Goal: Task Accomplishment & Management: Use online tool/utility

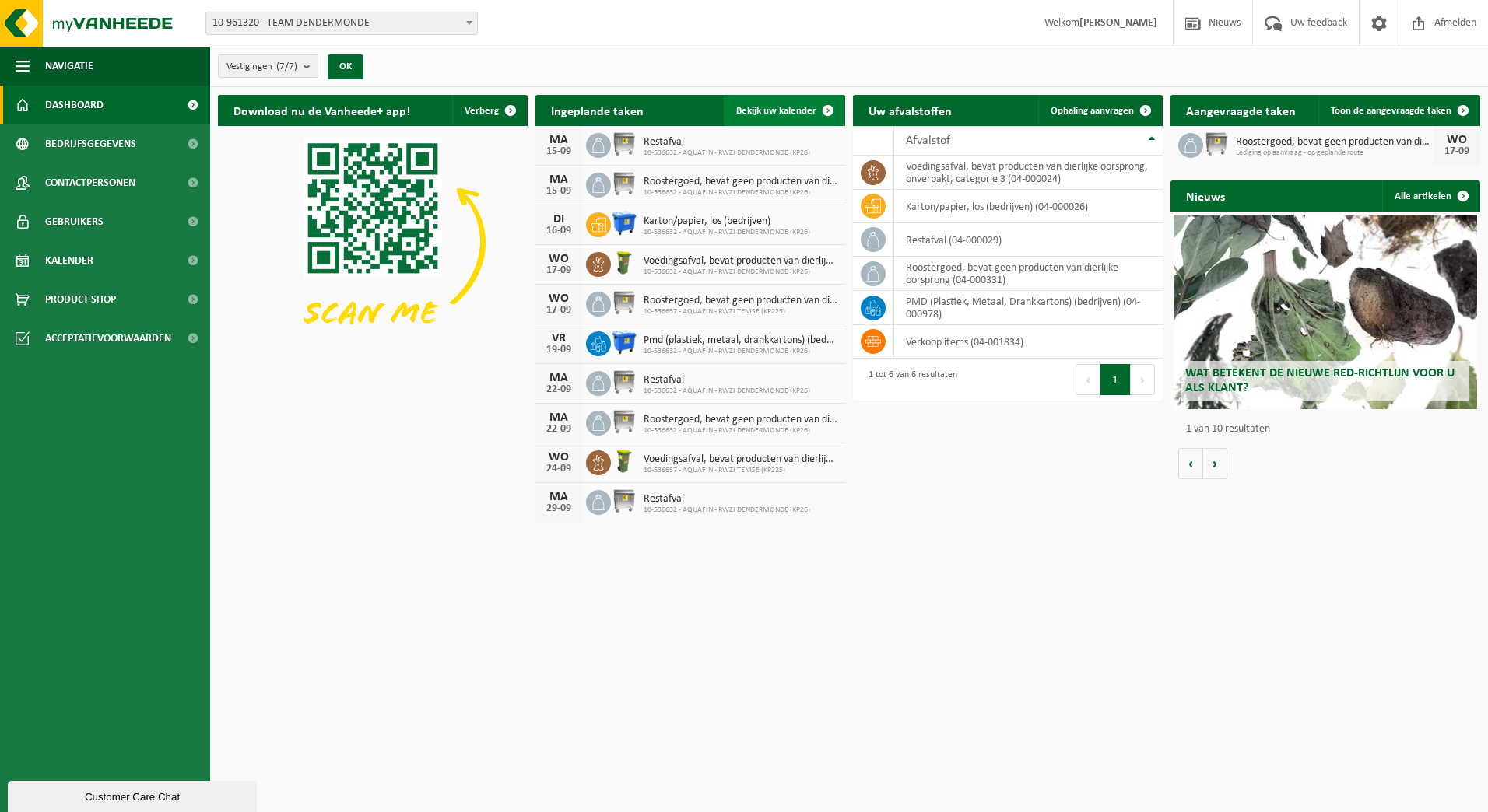
click at [830, 110] on span at bounding box center [828, 110] width 31 height 31
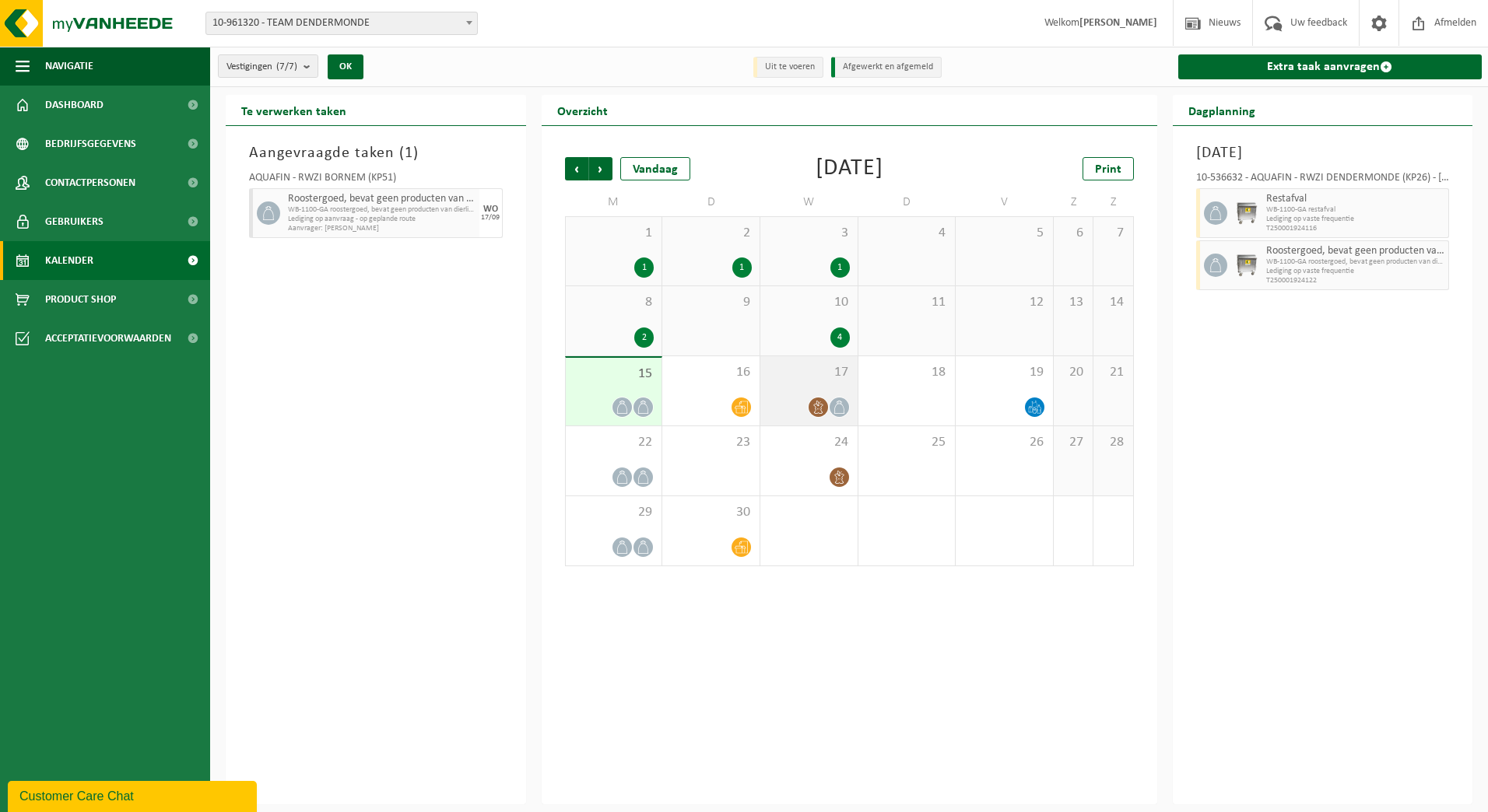
click at [831, 406] on span at bounding box center [839, 407] width 20 height 20
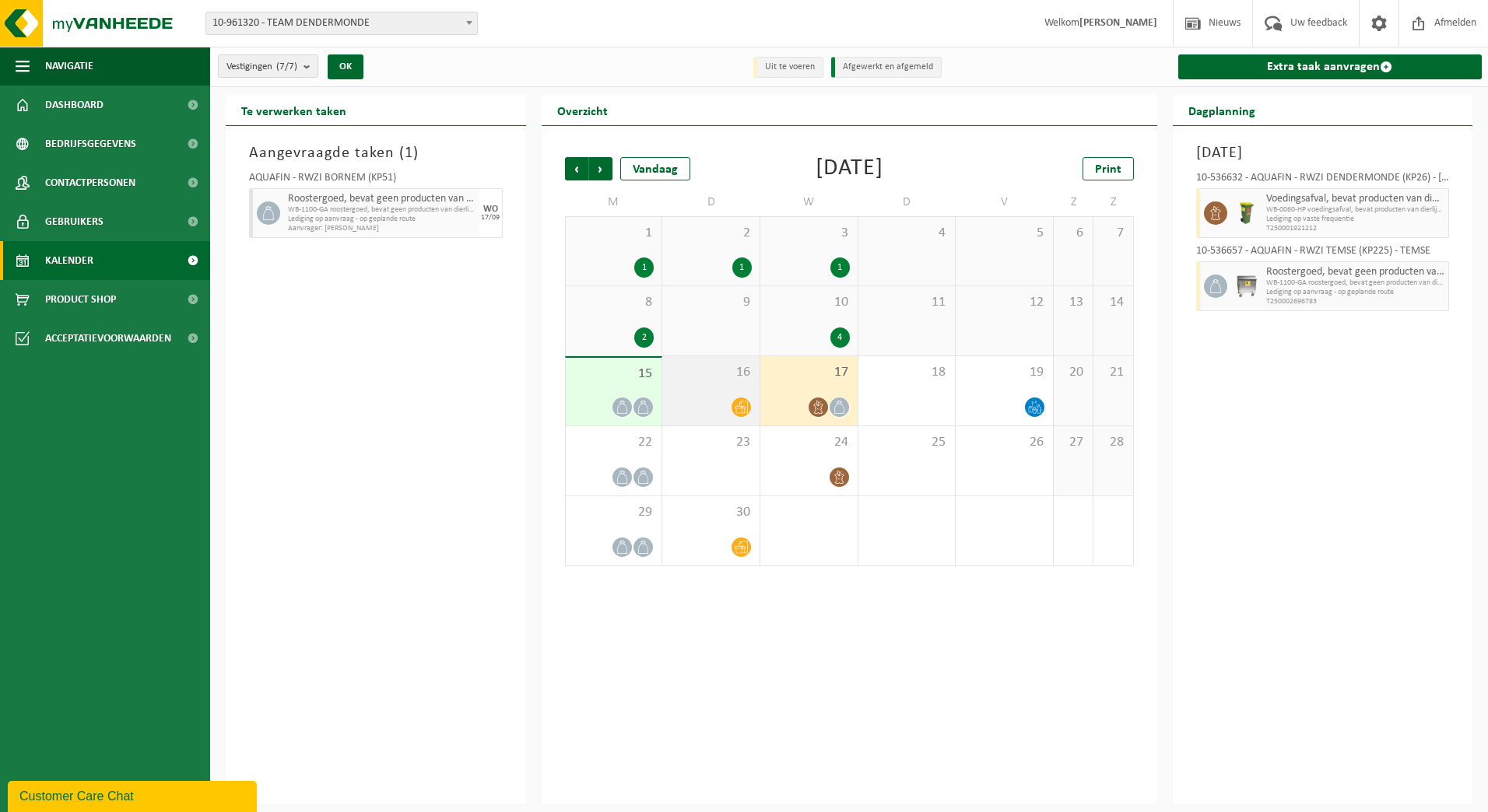
click at [718, 387] on div "16" at bounding box center [711, 390] width 98 height 69
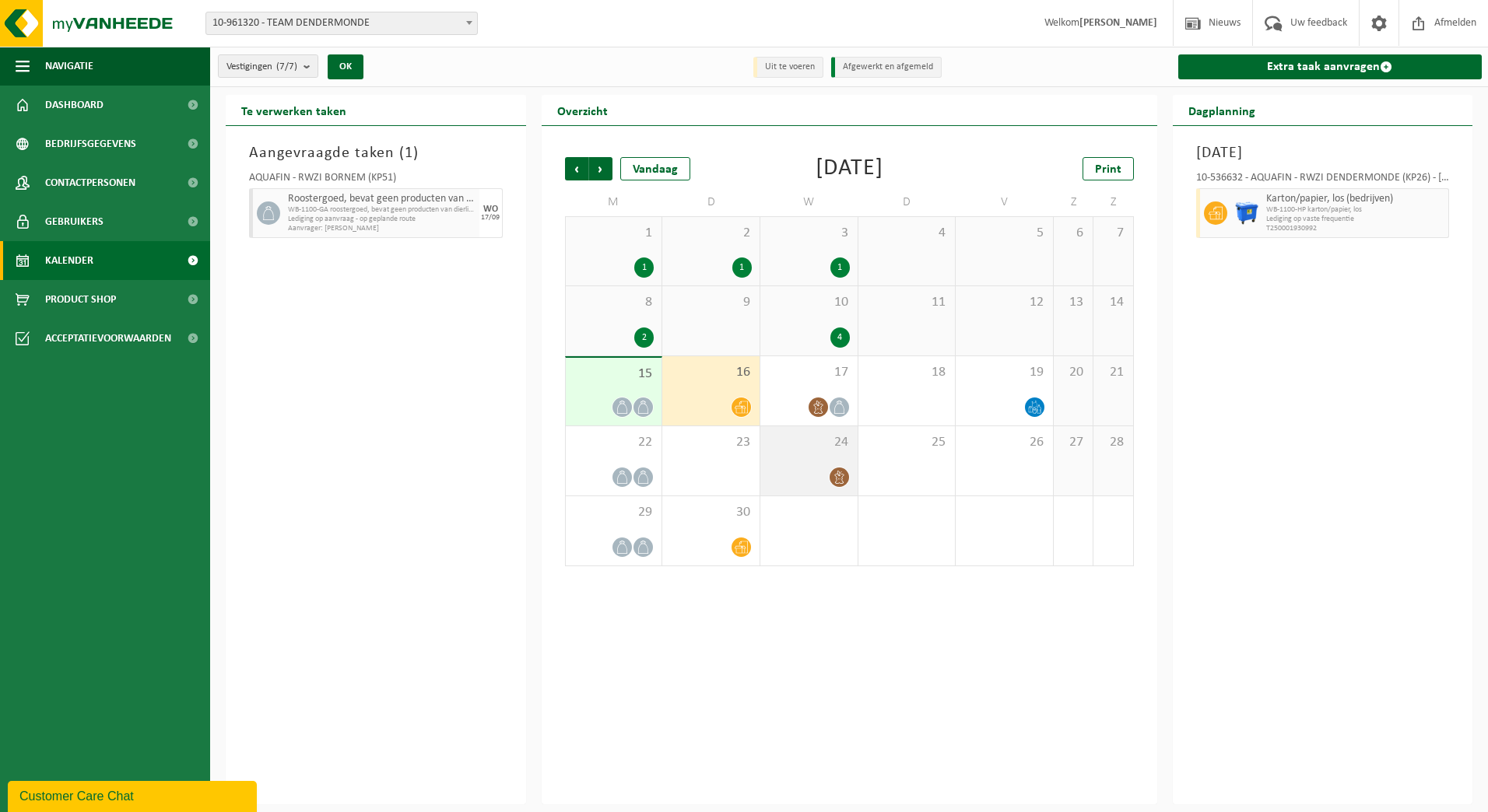
click at [792, 473] on div at bounding box center [808, 477] width 81 height 21
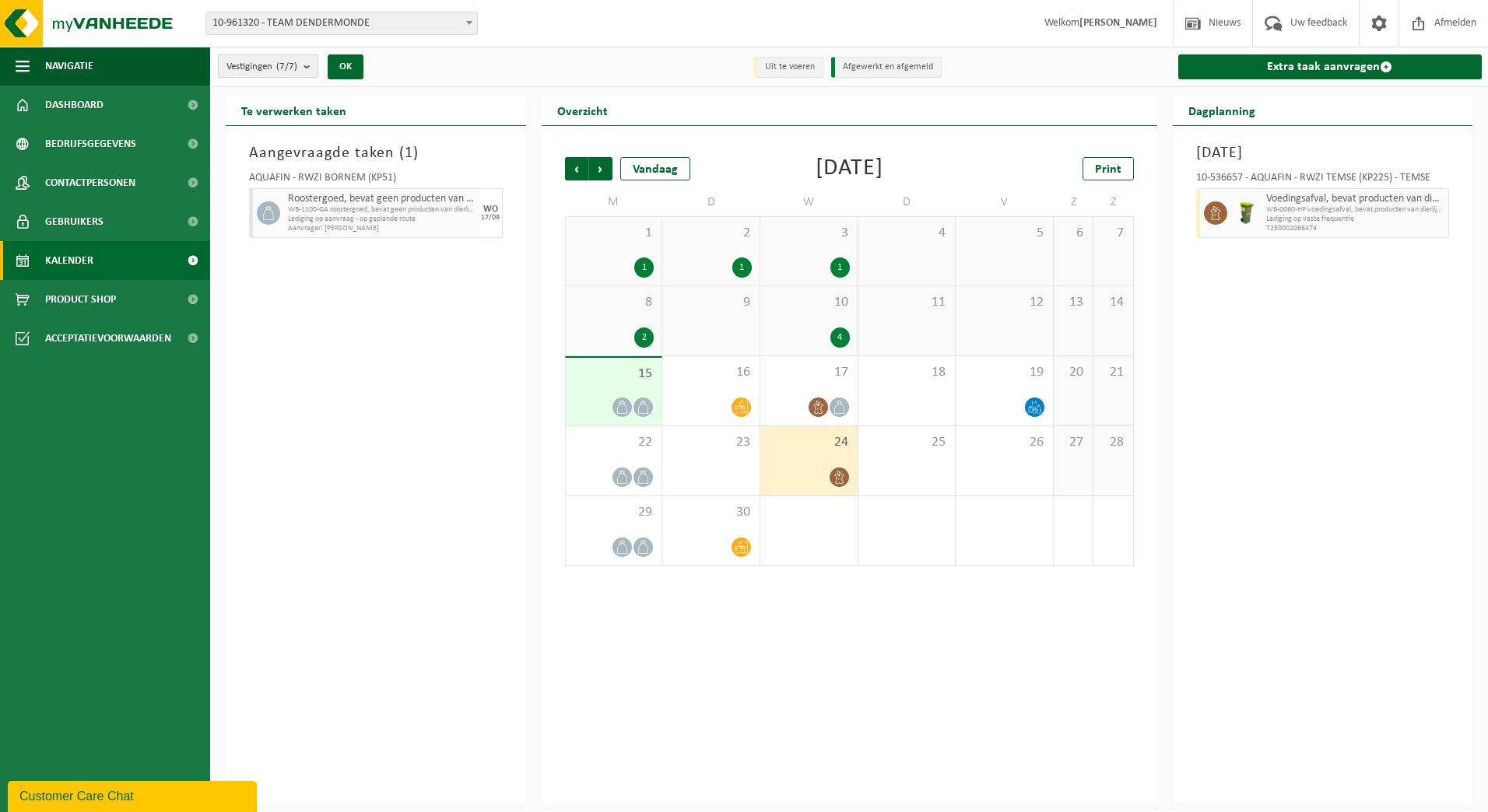
click at [305, 62] on button "Vestigingen (7/7)" at bounding box center [268, 66] width 100 height 23
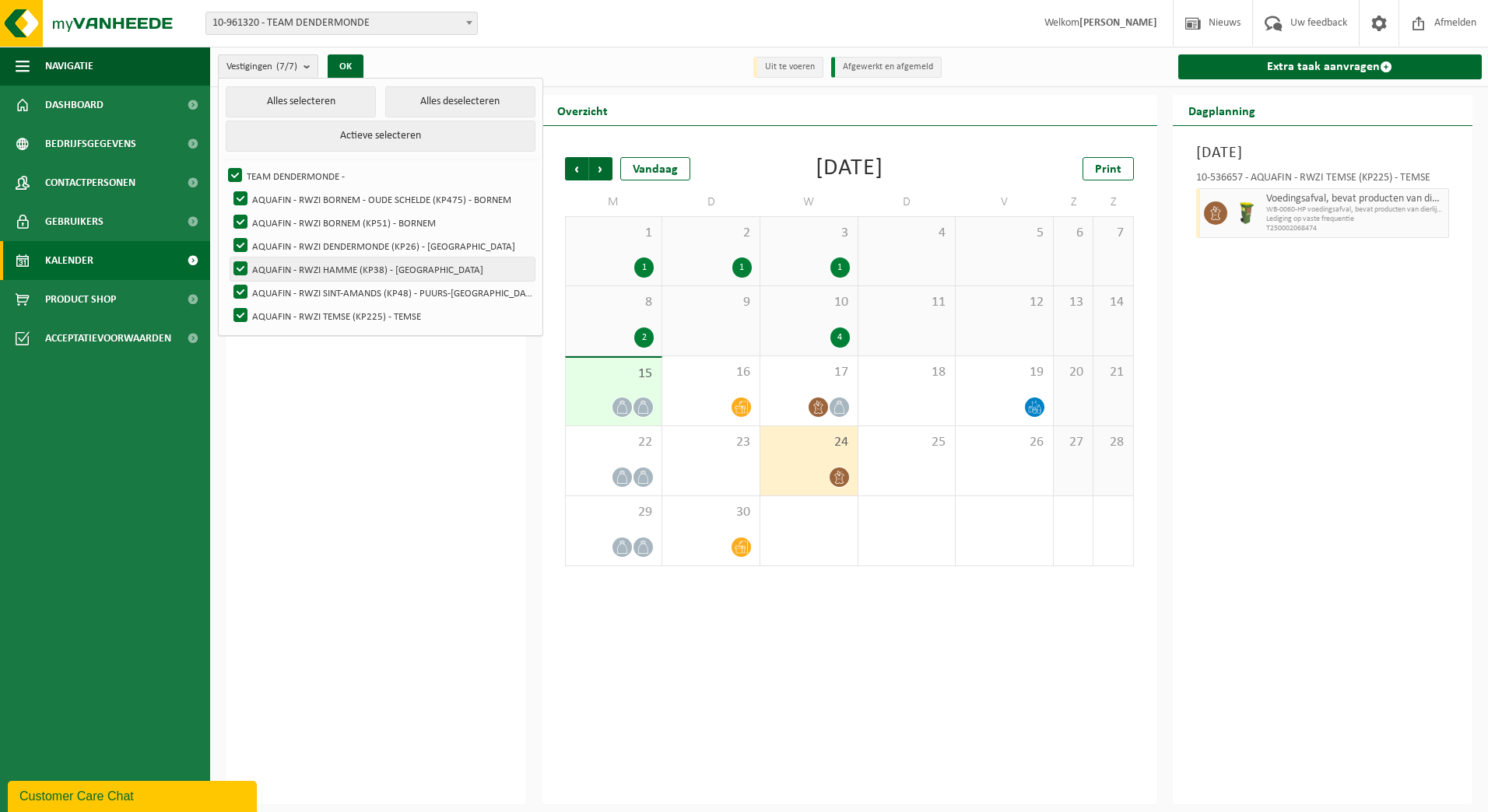
click at [292, 266] on label "AQUAFIN - RWZI HAMME (KP38) - HAMME" at bounding box center [382, 269] width 304 height 23
click at [228, 258] on input "AQUAFIN - RWZI HAMME (KP38) - HAMME" at bounding box center [227, 257] width 1 height 1
click at [242, 269] on label "AQUAFIN - RWZI HAMME (KP38) - HAMME" at bounding box center [382, 269] width 304 height 23
click at [228, 258] on input "AQUAFIN - RWZI HAMME (KP38) - HAMME" at bounding box center [227, 257] width 1 height 1
checkbox input "true"
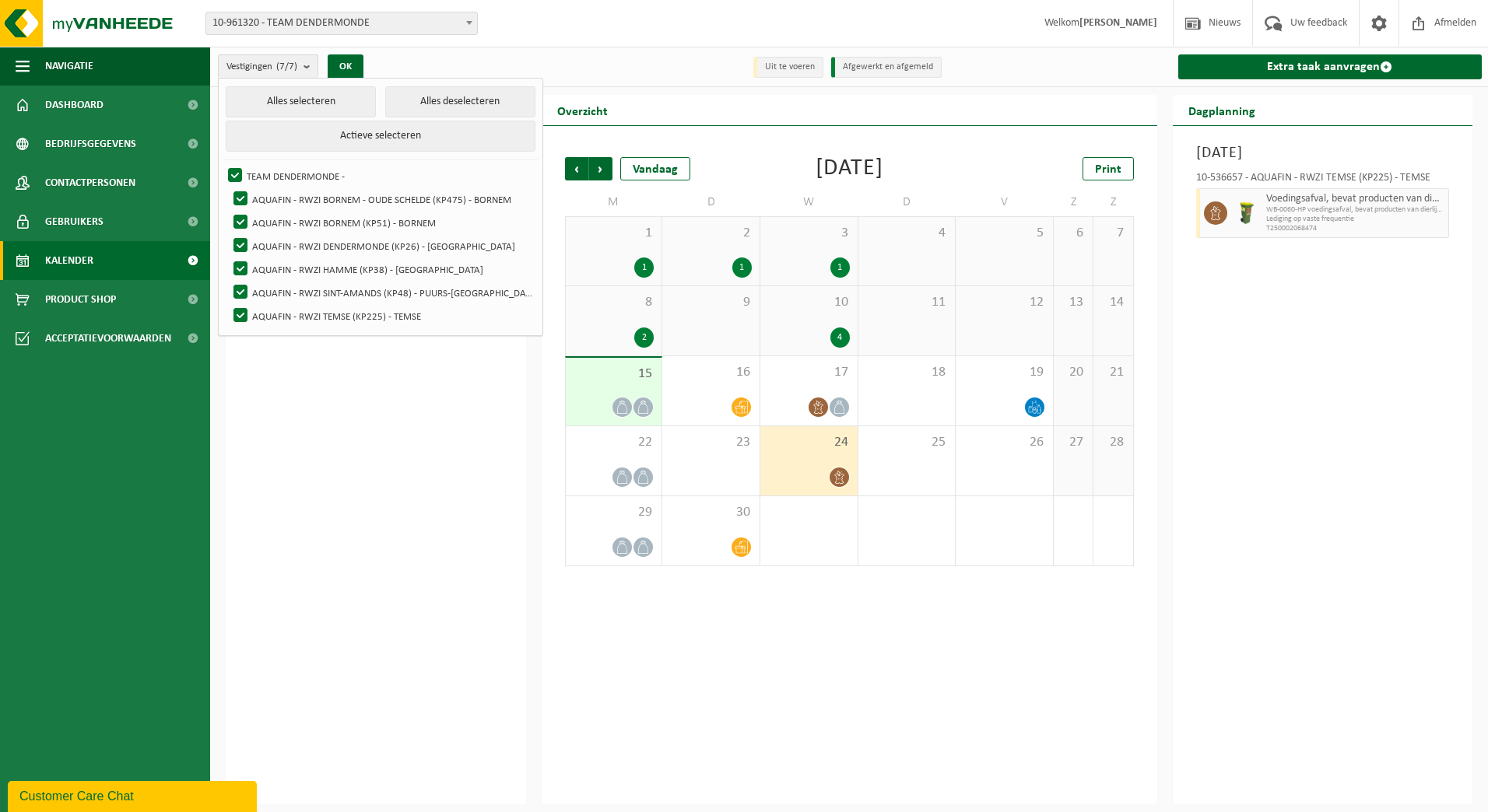
click at [259, 401] on div "Aangevraagde taken ( 1 ) AQUAFIN - RWZI BORNEM (KP51) Roostergoed, bevat geen p…" at bounding box center [376, 465] width 301 height 679
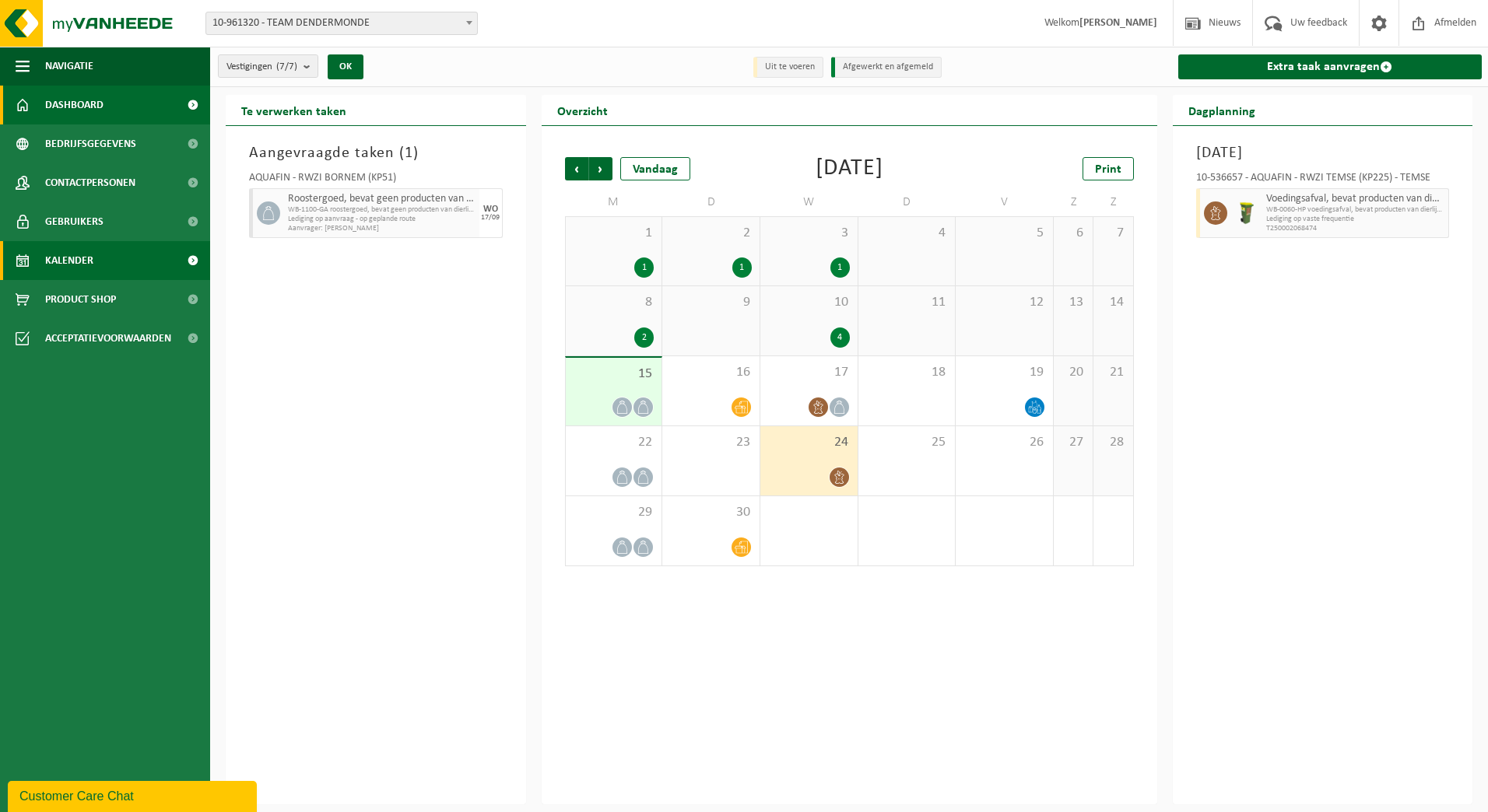
click at [72, 103] on span "Dashboard" at bounding box center [74, 104] width 58 height 39
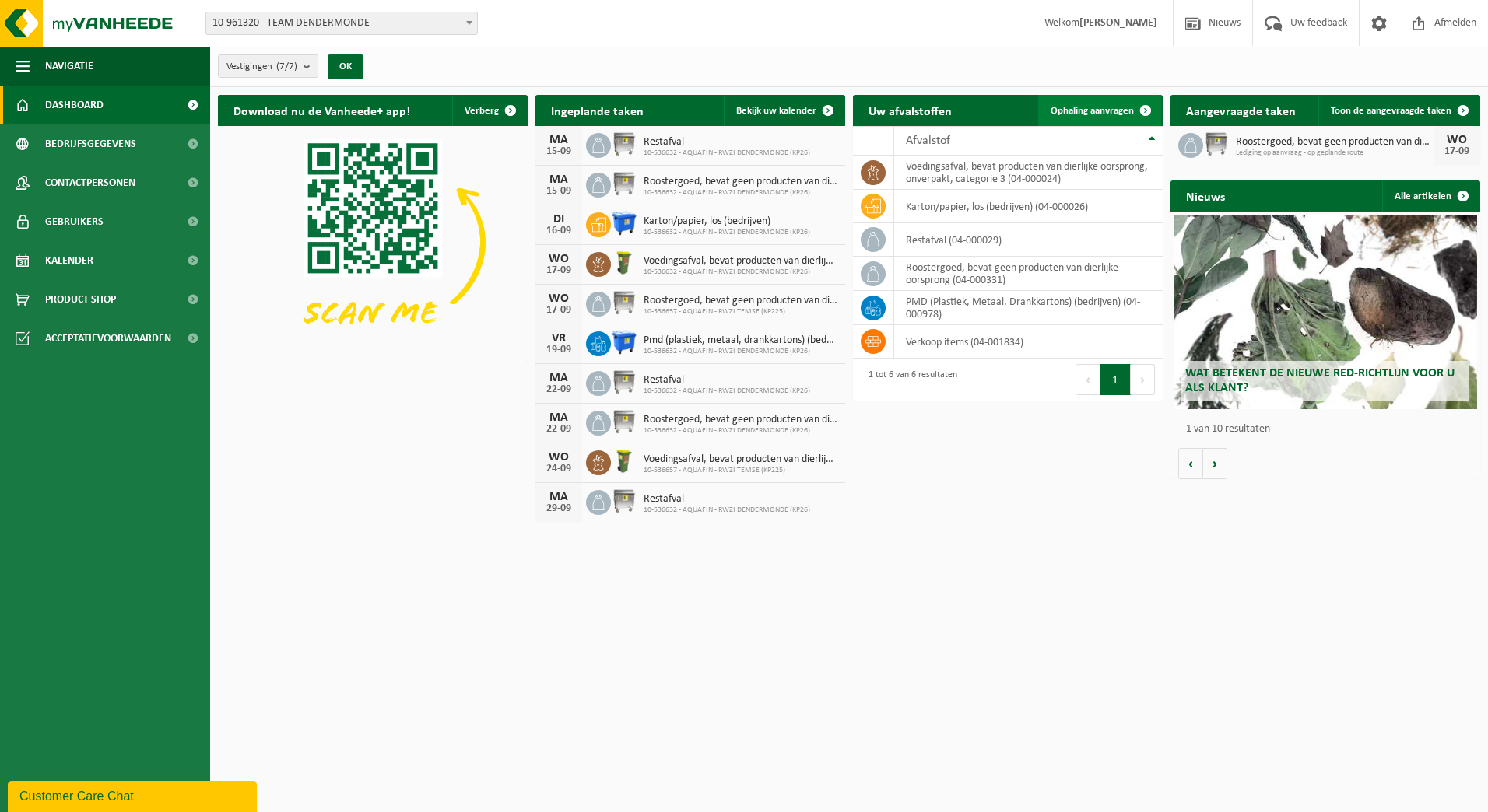
click at [1144, 109] on span at bounding box center [1146, 110] width 31 height 31
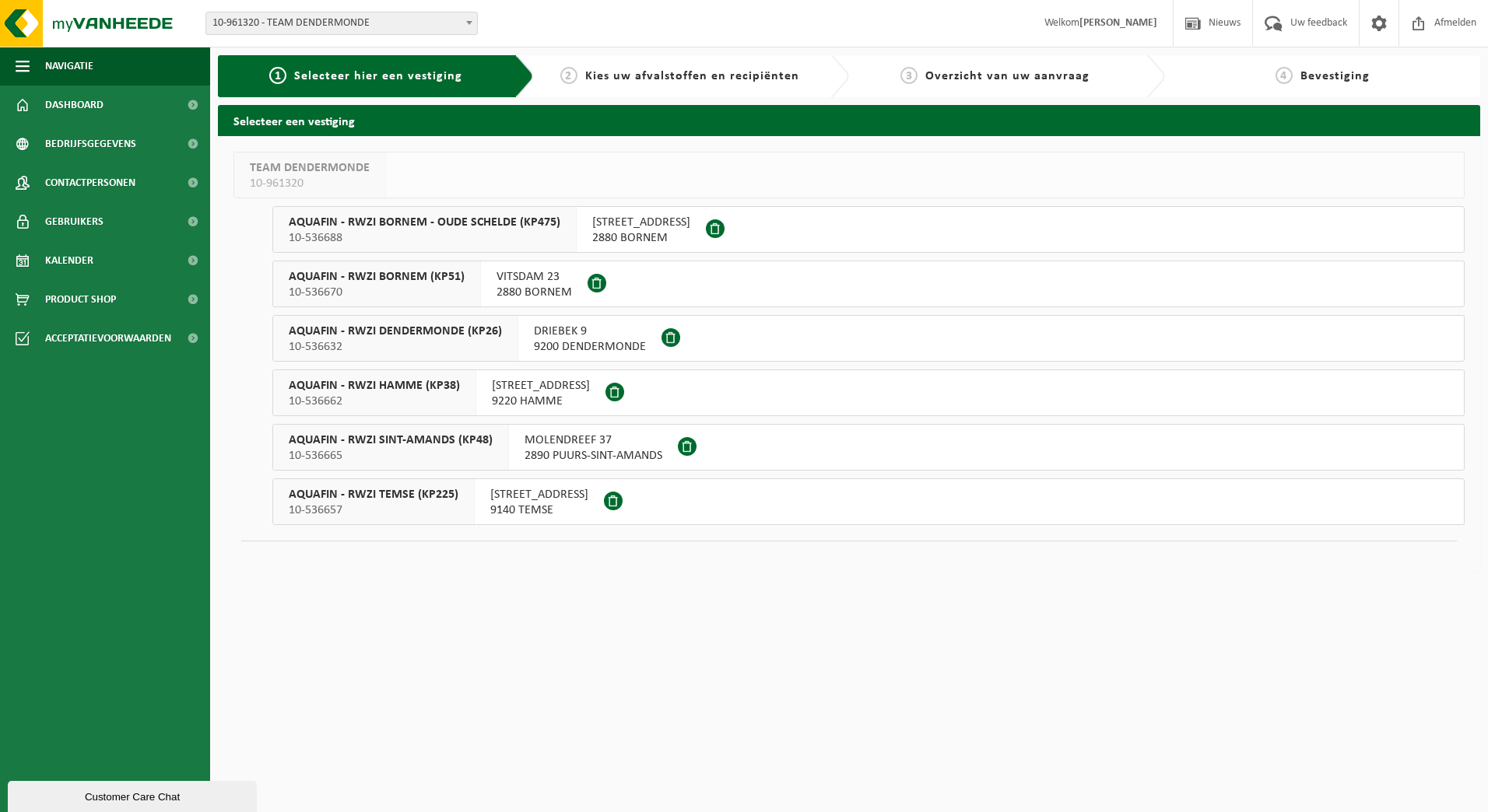
click at [393, 399] on span "10-536662" at bounding box center [374, 401] width 171 height 15
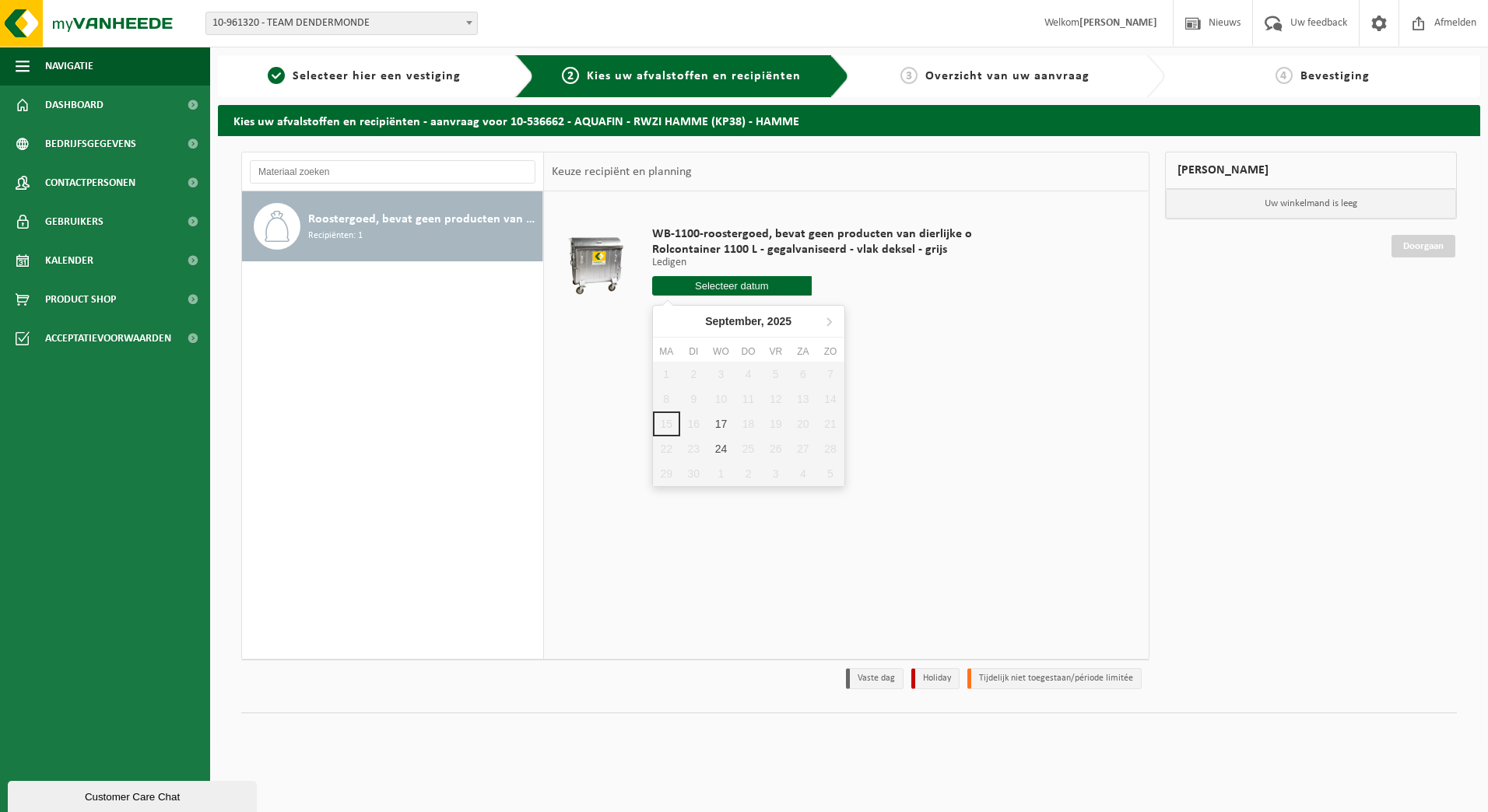
click at [741, 290] on input "text" at bounding box center [732, 286] width 160 height 20
click at [723, 428] on div "17" at bounding box center [721, 424] width 27 height 25
type input "Van 2025-09-17"
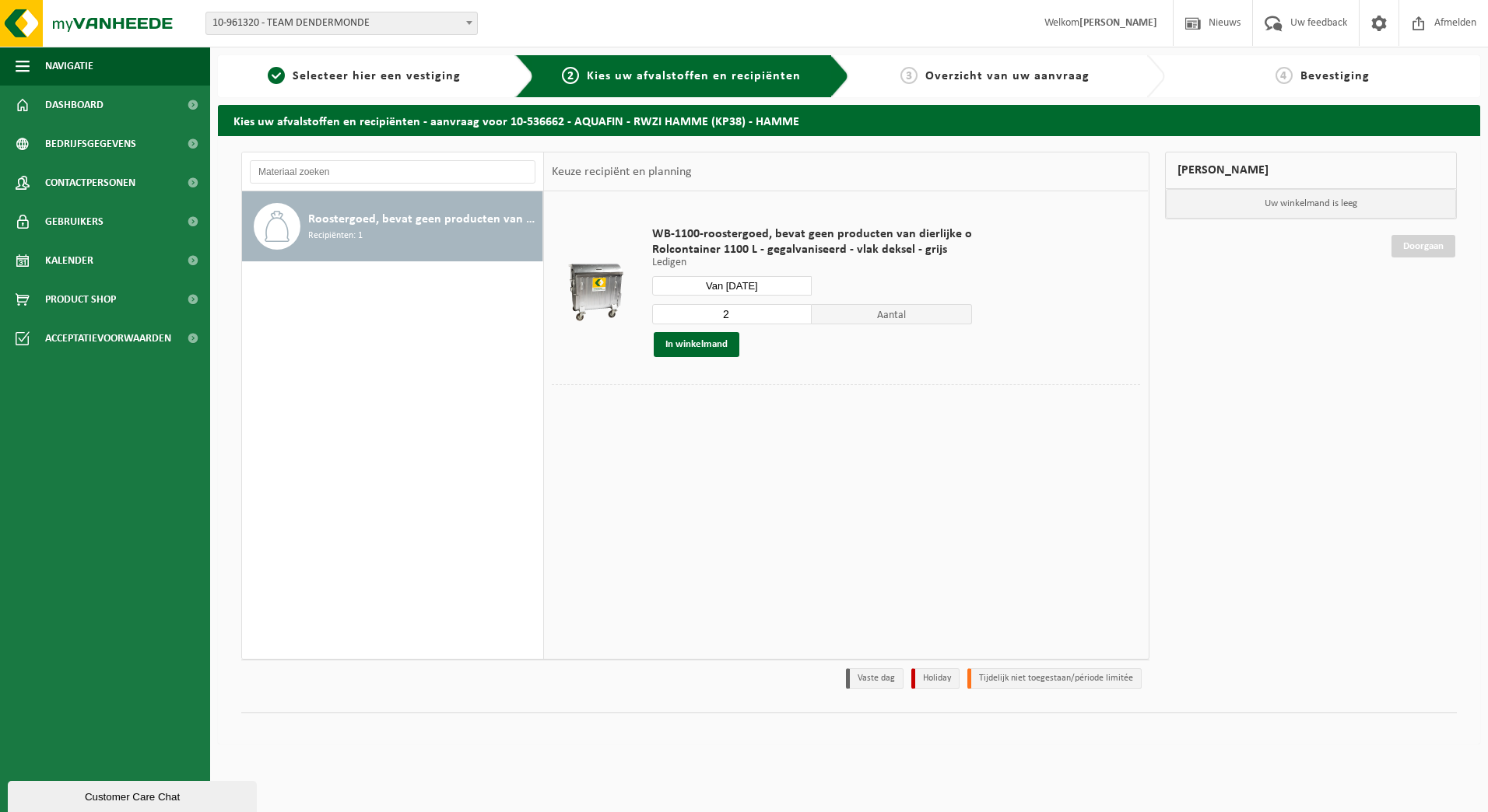
click at [740, 314] on input "2" at bounding box center [732, 314] width 160 height 21
click at [795, 312] on input "3" at bounding box center [732, 314] width 160 height 21
type input "4"
click at [795, 312] on input "4" at bounding box center [732, 314] width 160 height 21
click at [706, 342] on button "In winkelmand" at bounding box center [697, 344] width 86 height 25
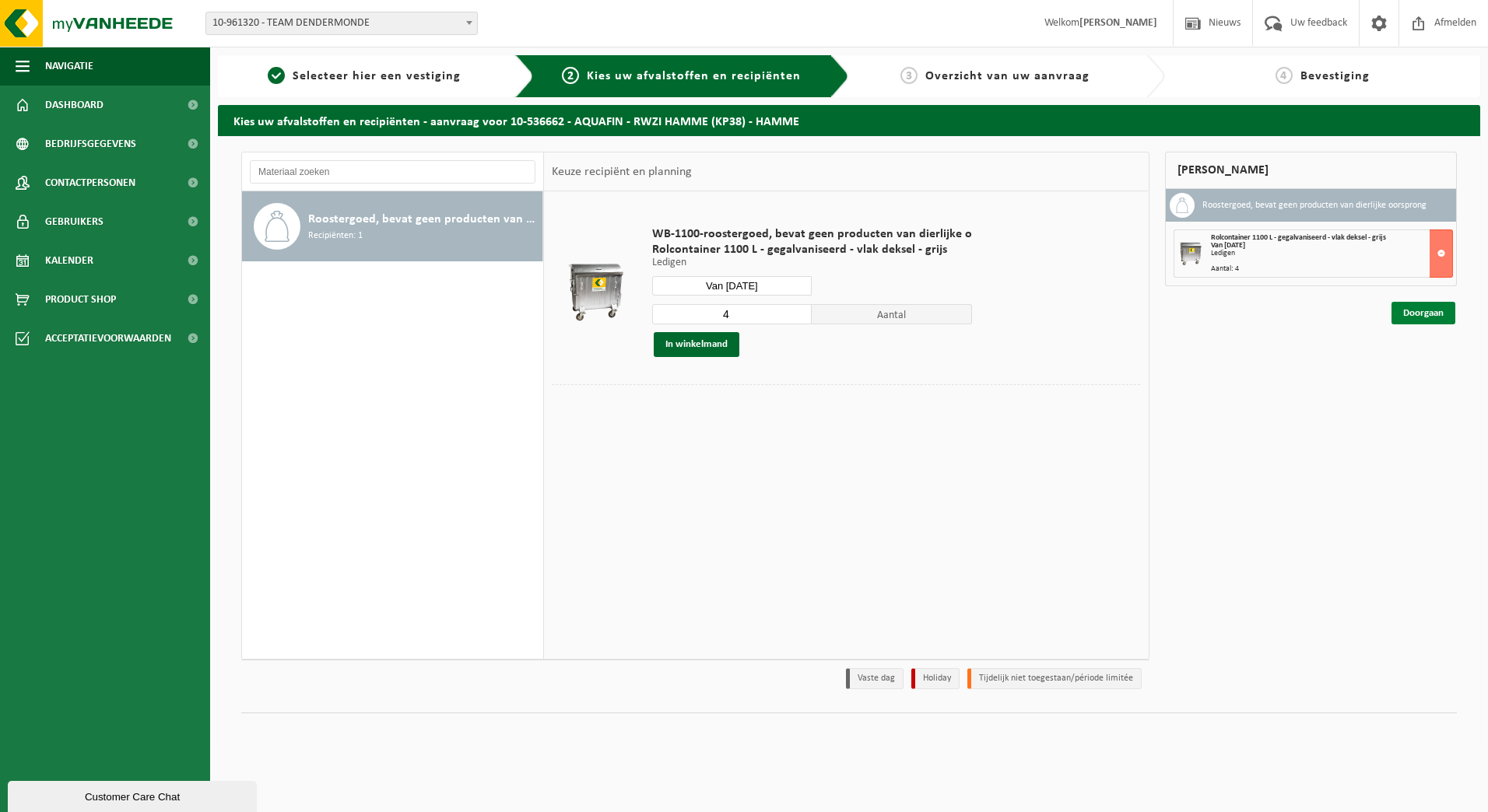
click at [1425, 311] on link "Doorgaan" at bounding box center [1424, 313] width 64 height 22
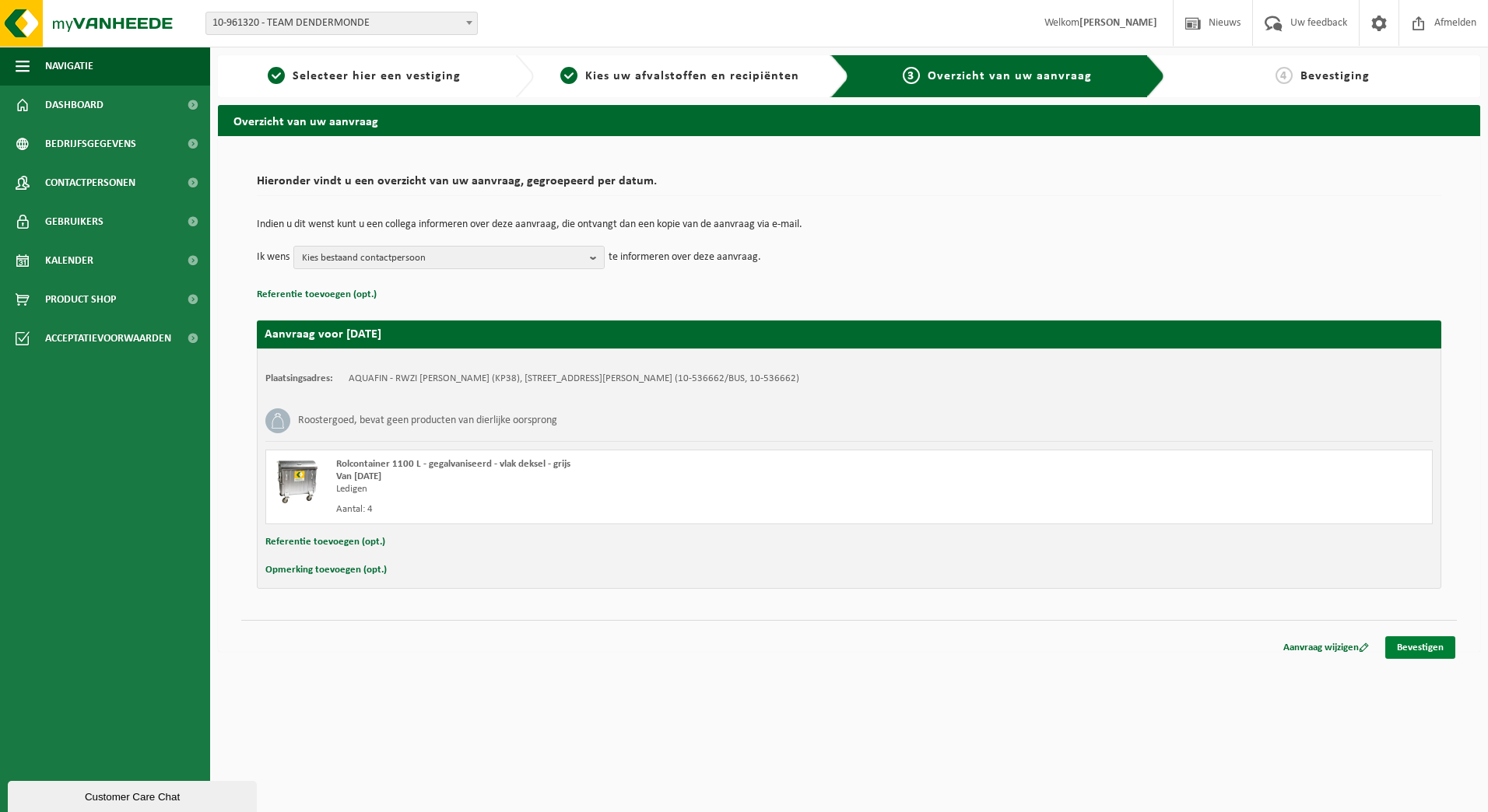
click at [1424, 646] on link "Bevestigen" at bounding box center [1420, 648] width 70 height 22
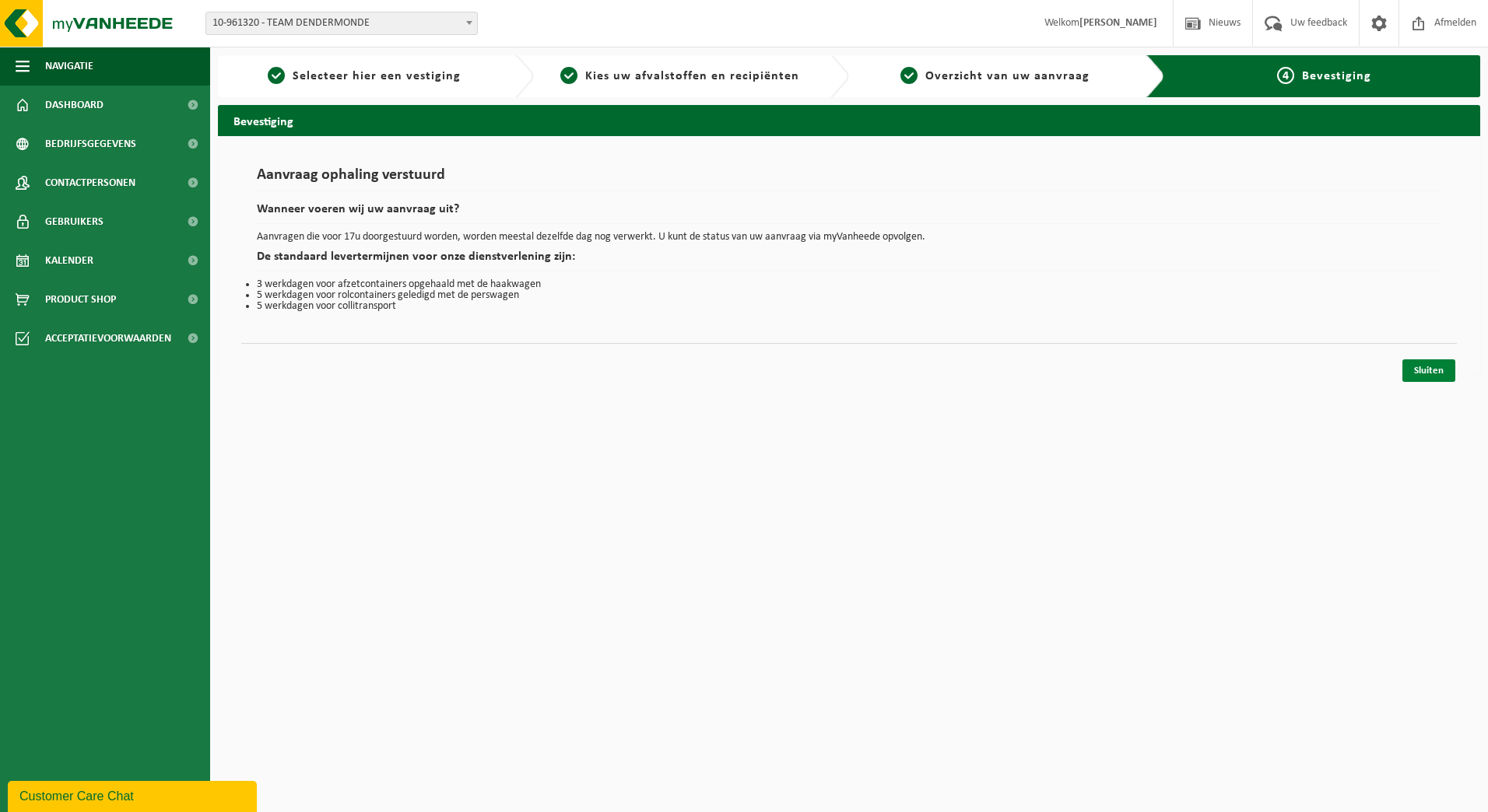
click at [1437, 376] on link "Sluiten" at bounding box center [1429, 370] width 53 height 22
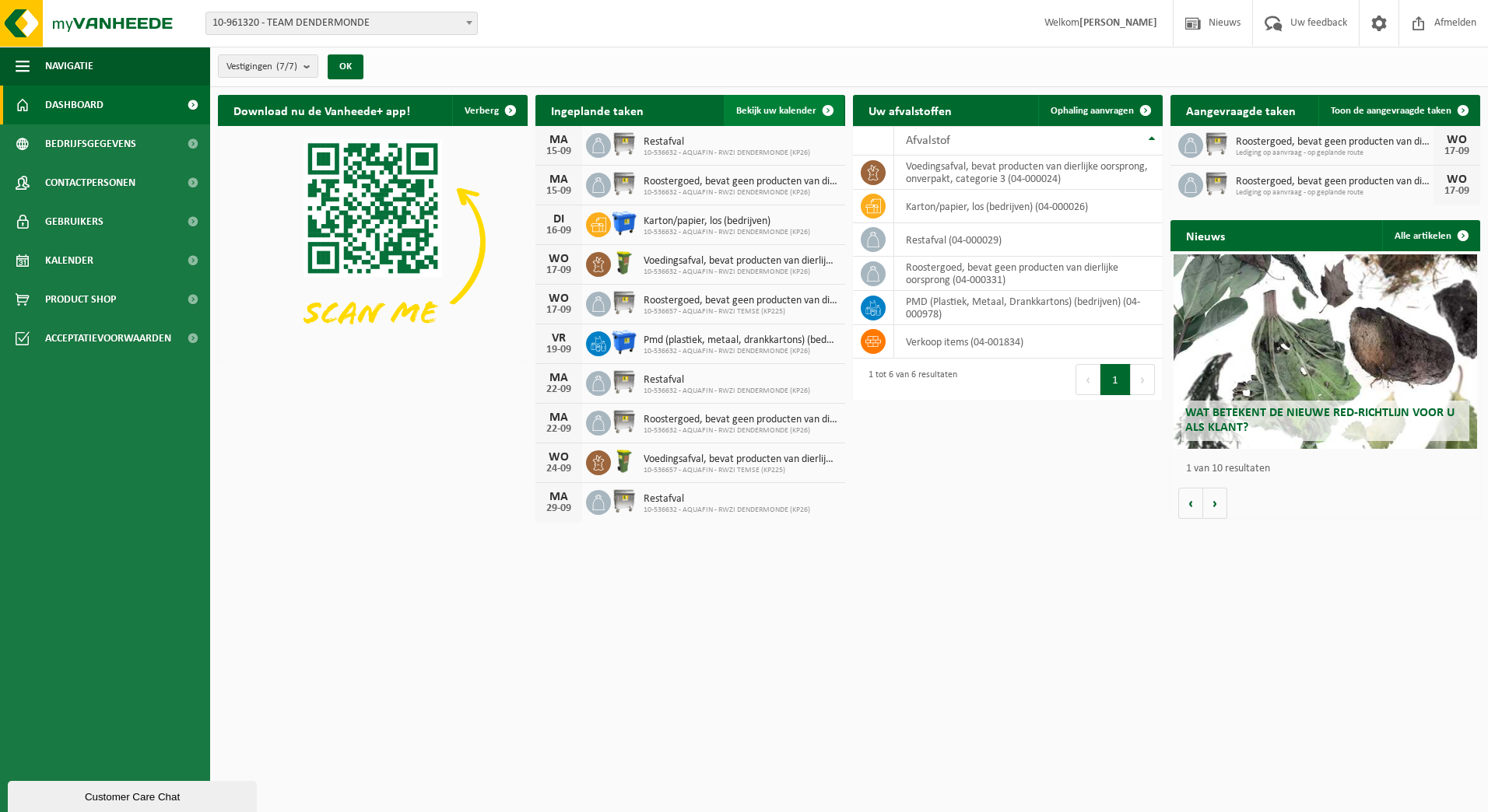
click at [832, 109] on span at bounding box center [828, 110] width 31 height 31
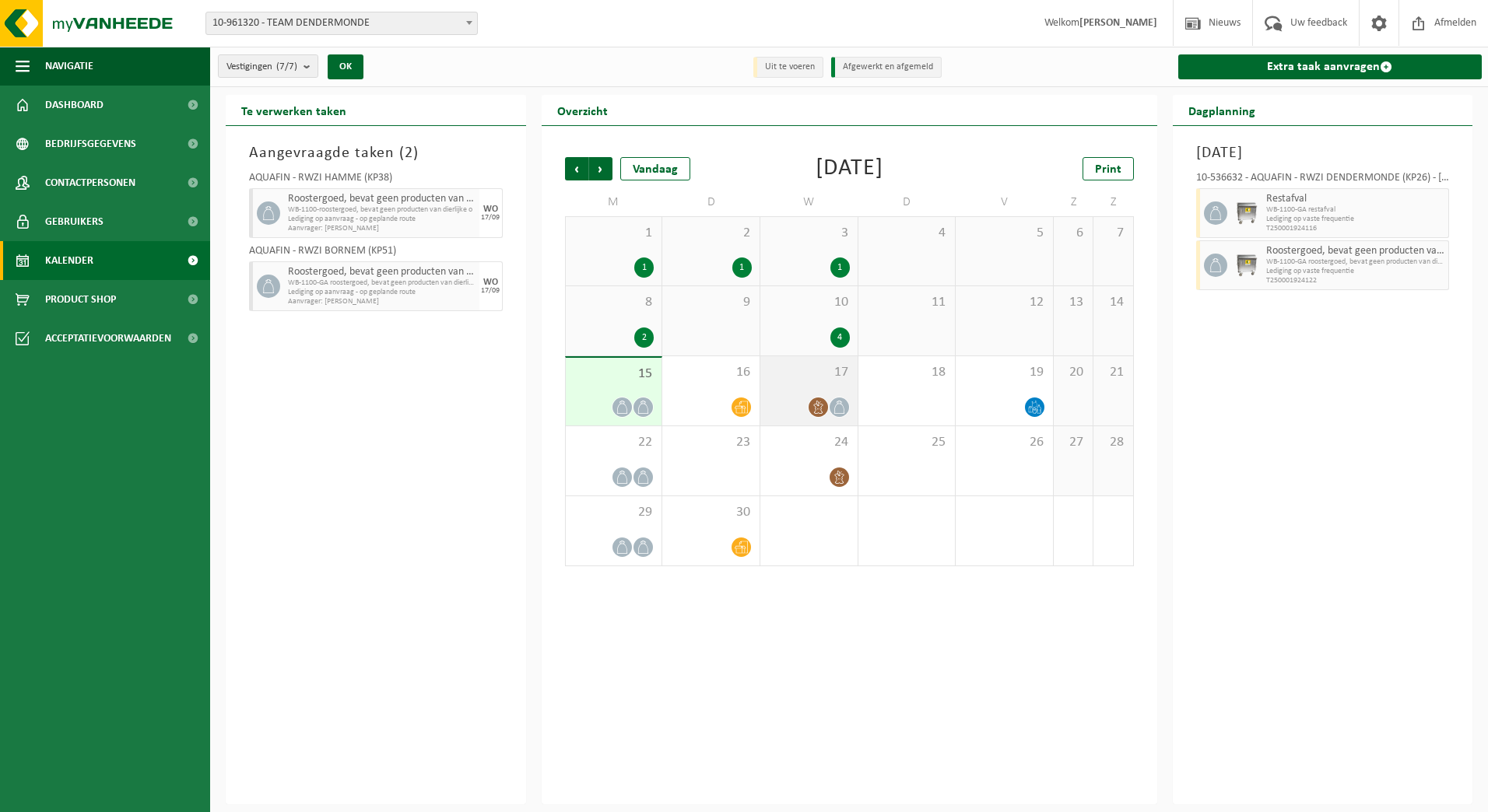
click at [817, 392] on div "17" at bounding box center [809, 390] width 98 height 69
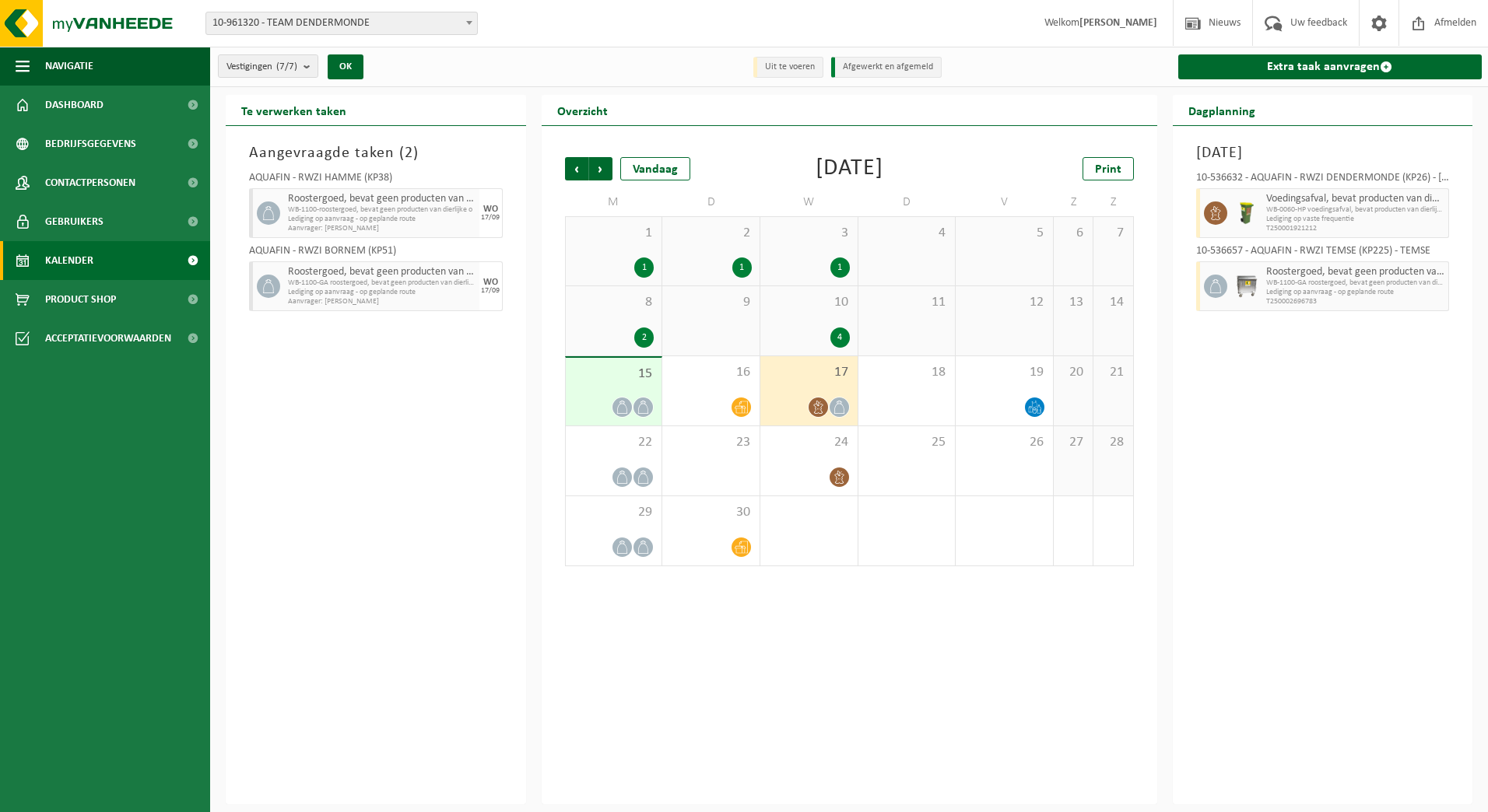
click at [832, 259] on div "1" at bounding box center [808, 268] width 81 height 21
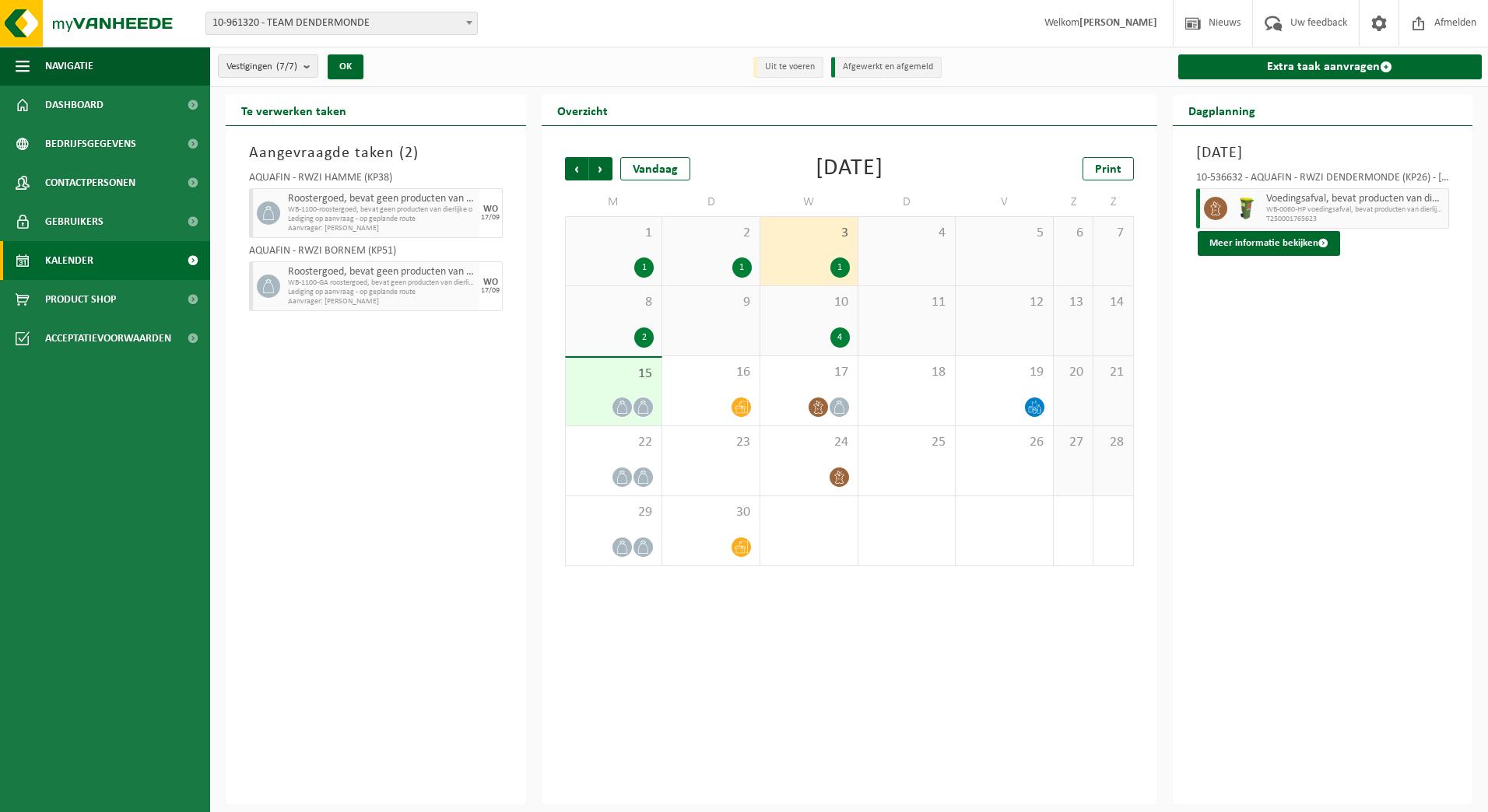
click at [724, 259] on div "1" at bounding box center [711, 268] width 81 height 21
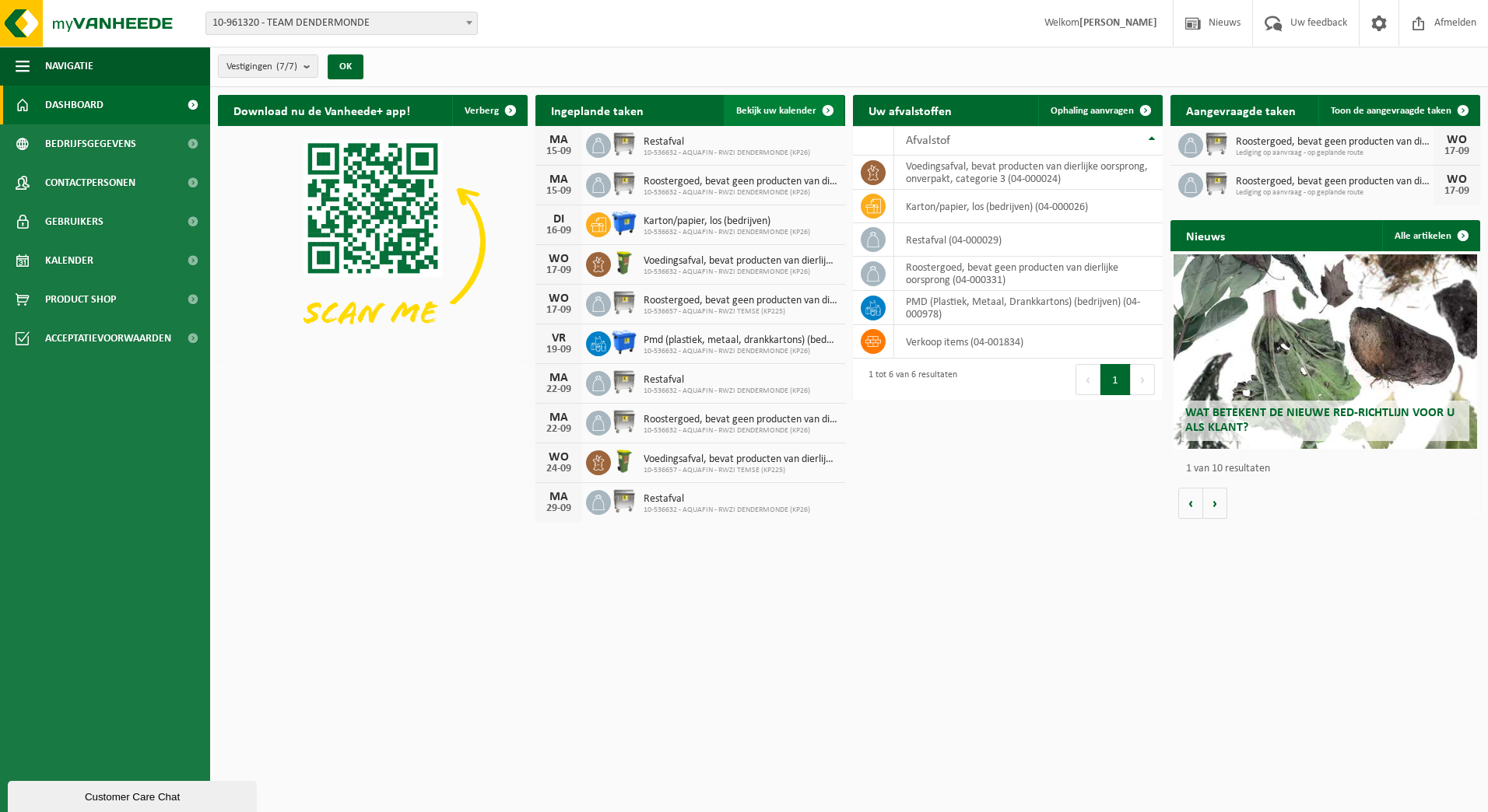
click at [806, 109] on span "Bekijk uw kalender" at bounding box center [777, 111] width 80 height 10
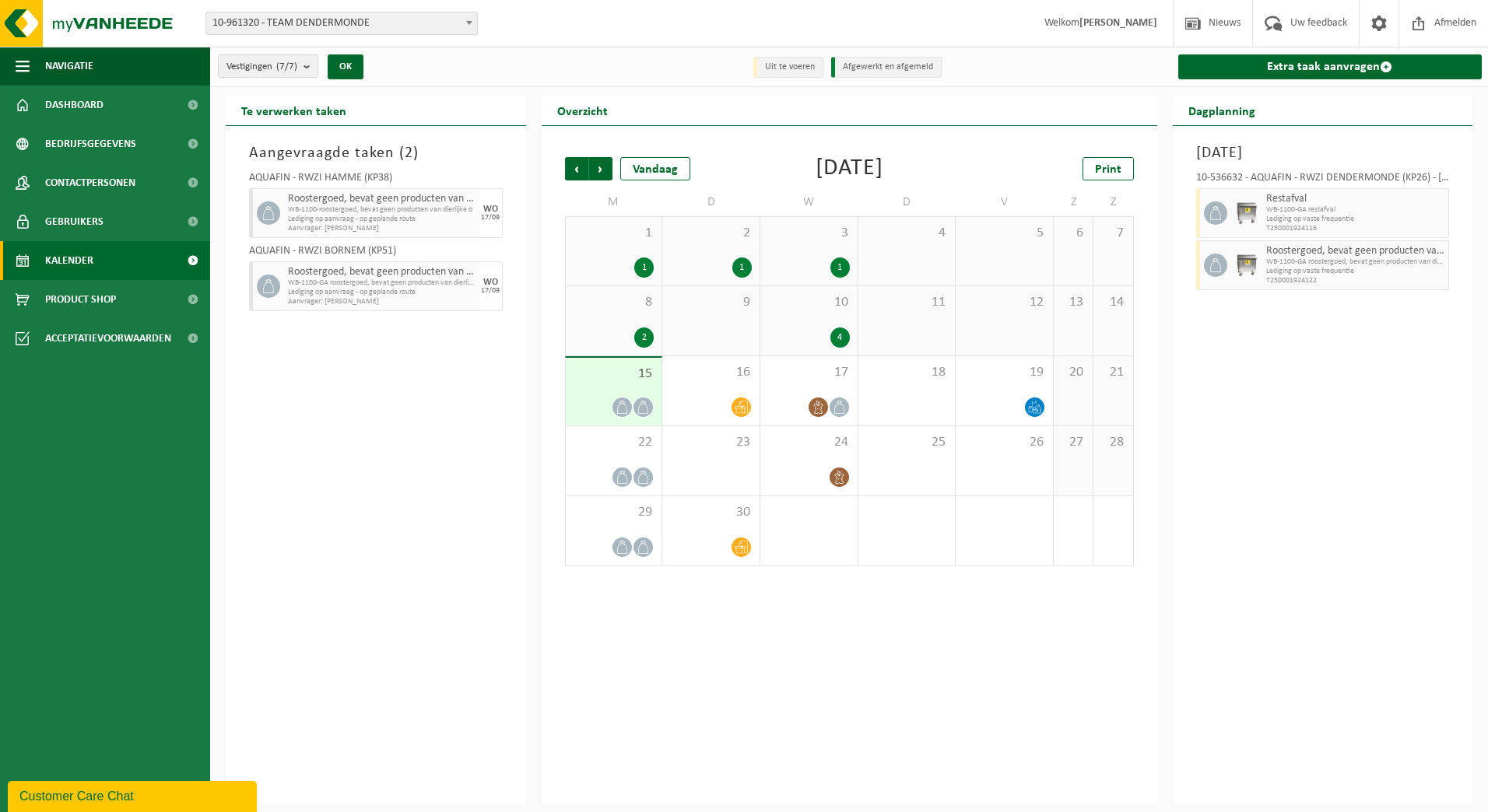
click at [819, 315] on div "10 4" at bounding box center [809, 321] width 98 height 69
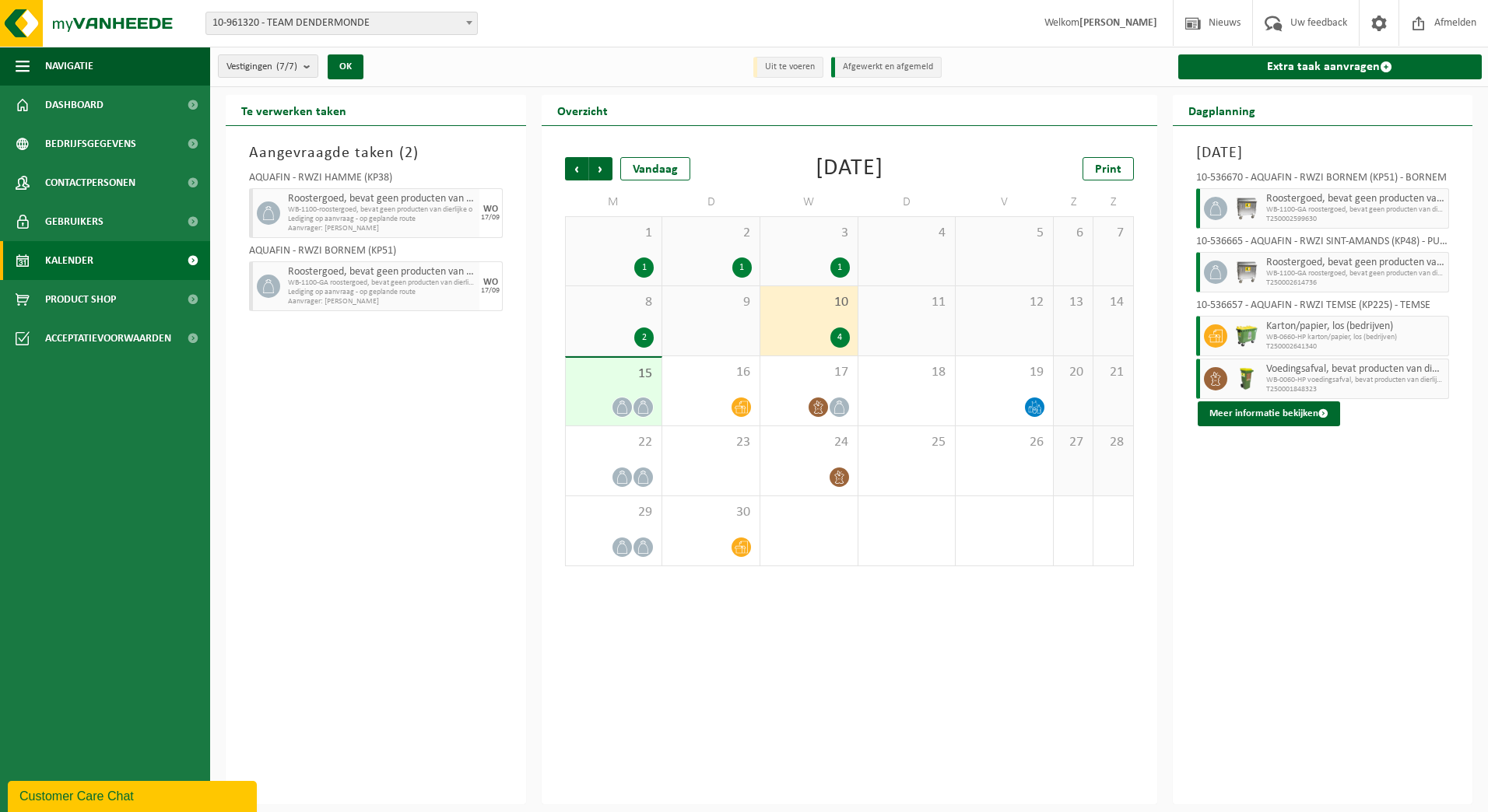
click at [817, 252] on div "3 1" at bounding box center [809, 252] width 98 height 68
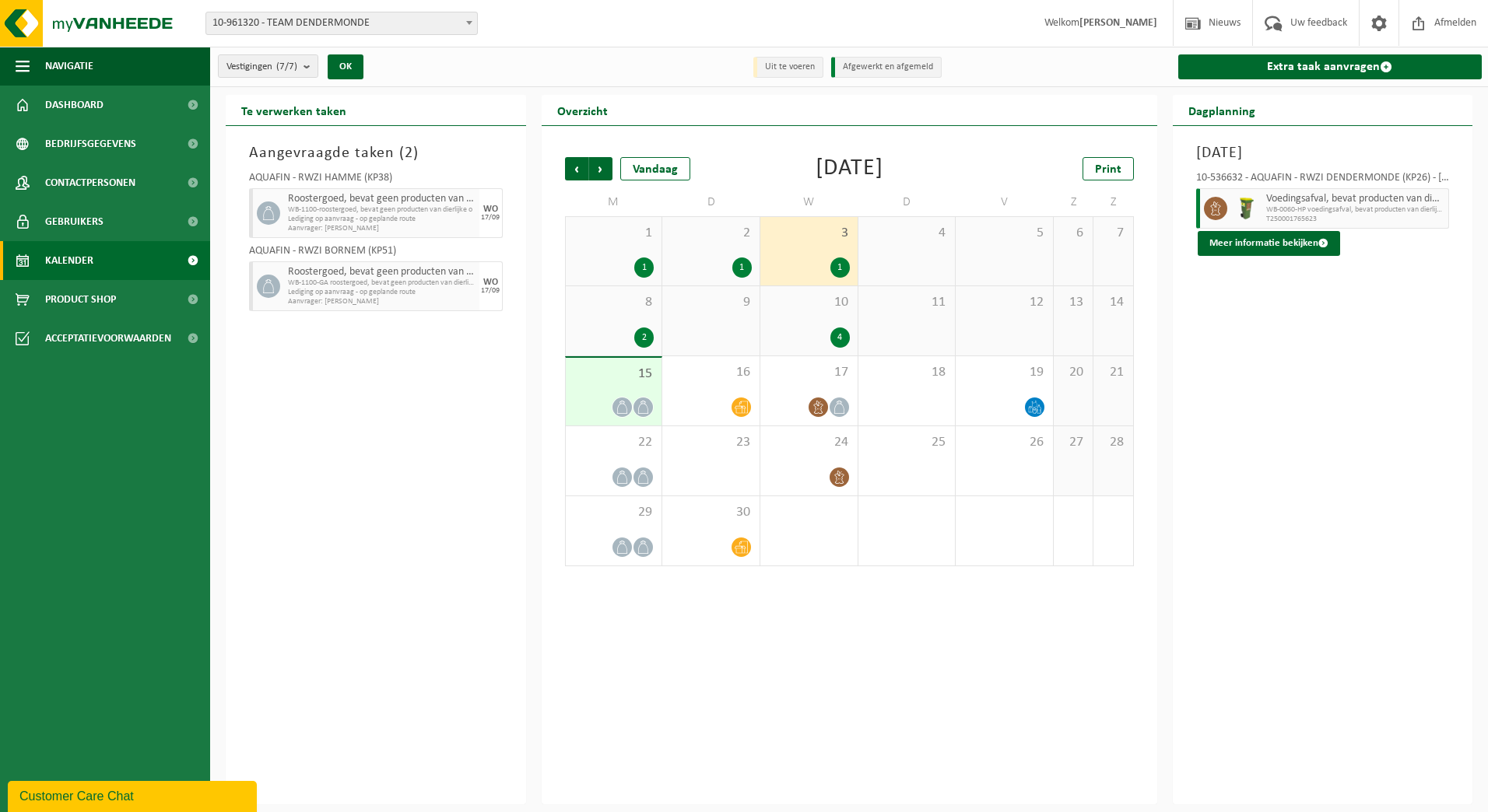
click at [723, 244] on div "2 1" at bounding box center [711, 252] width 98 height 68
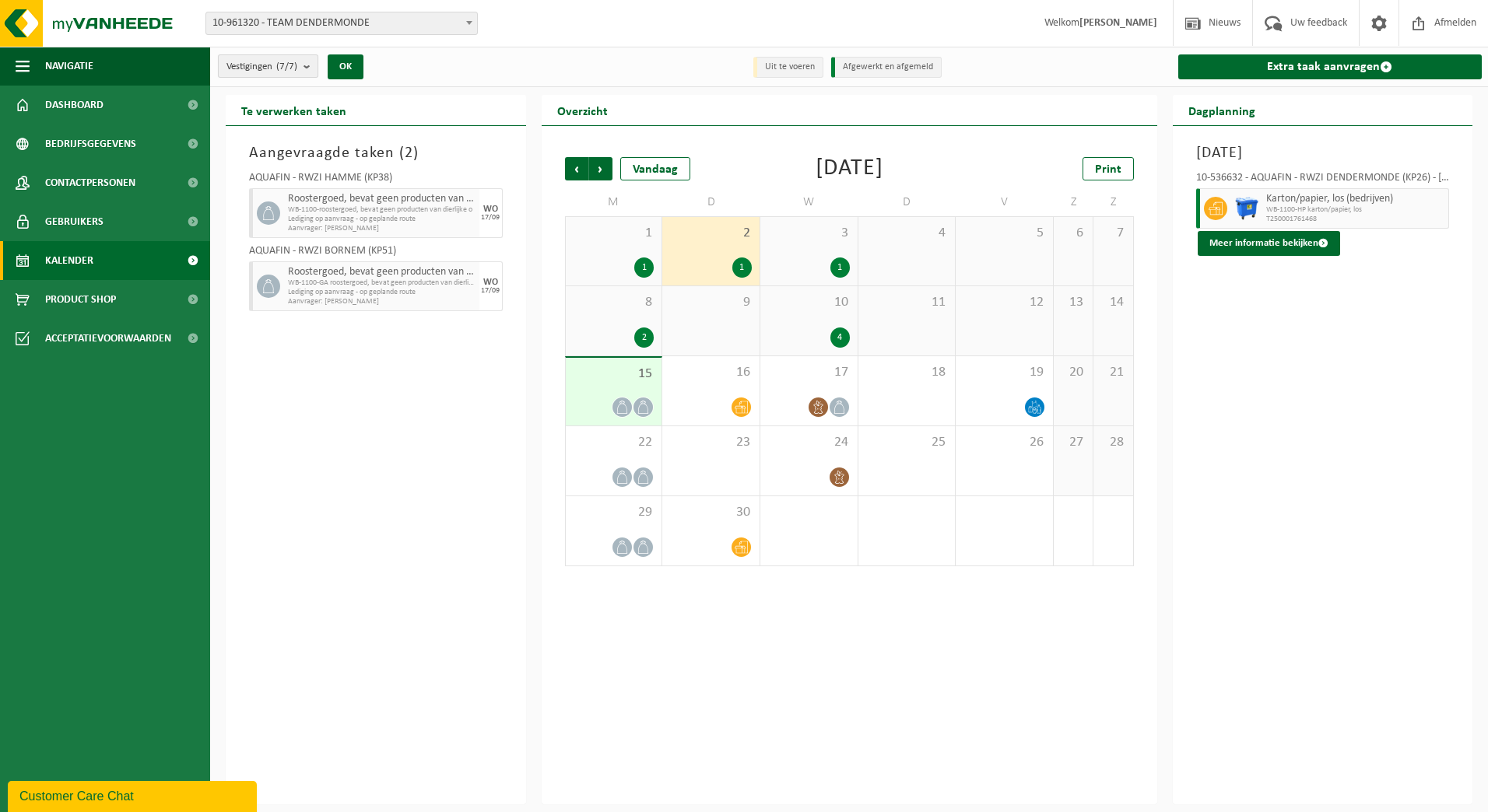
click at [312, 66] on b "submit" at bounding box center [311, 66] width 14 height 21
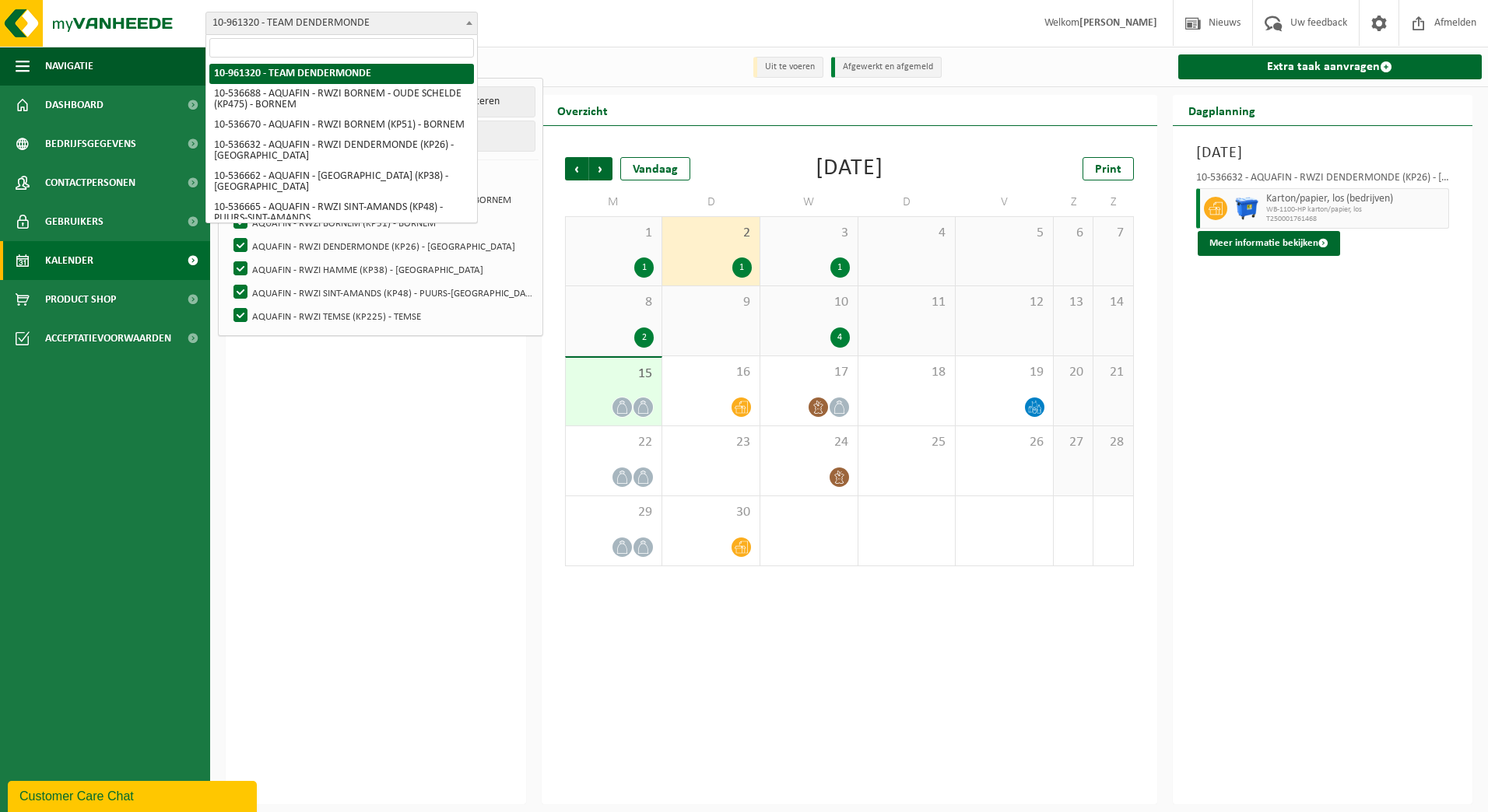
click at [467, 20] on span at bounding box center [469, 23] width 15 height 21
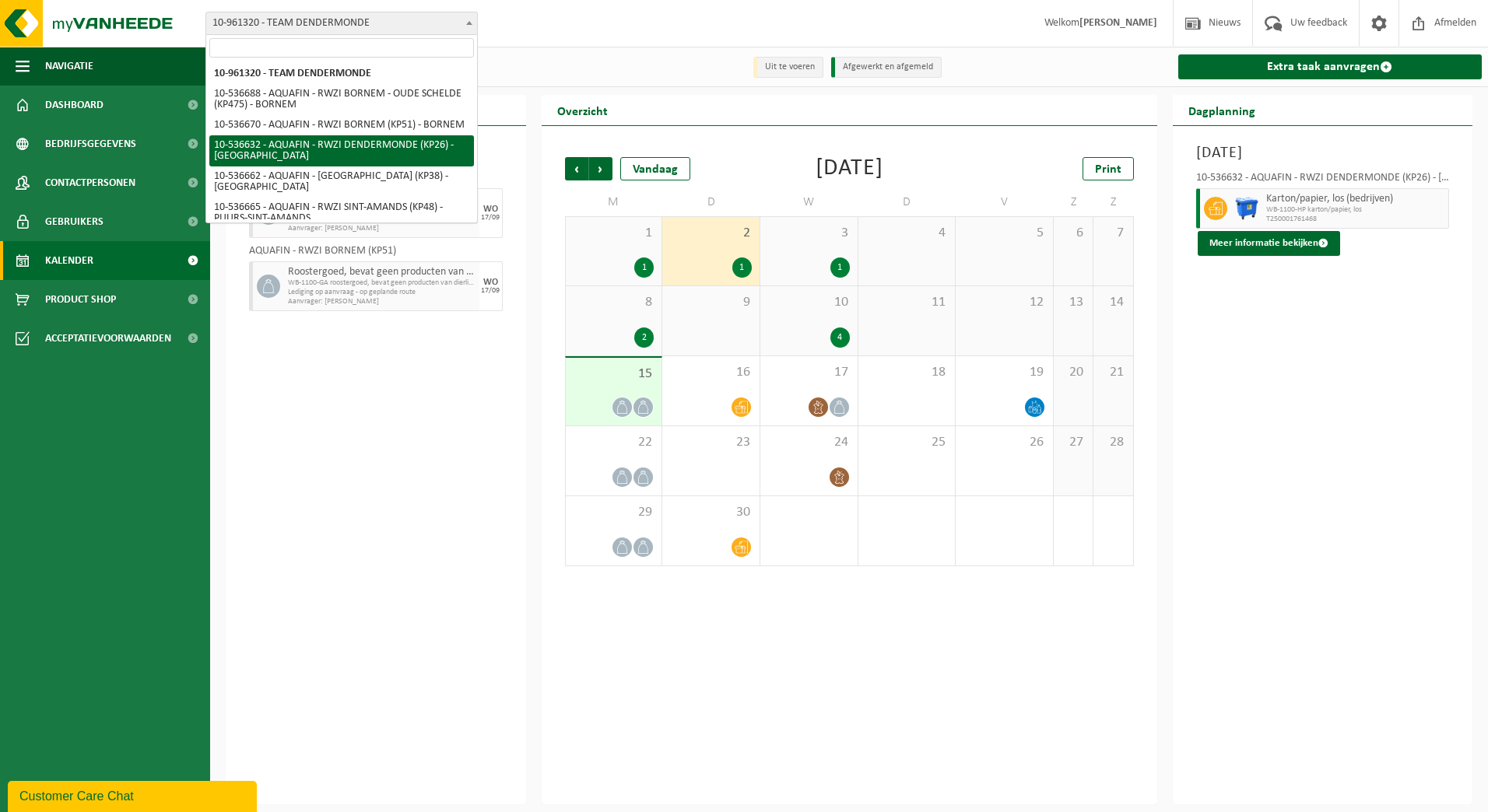
scroll to position [31, 0]
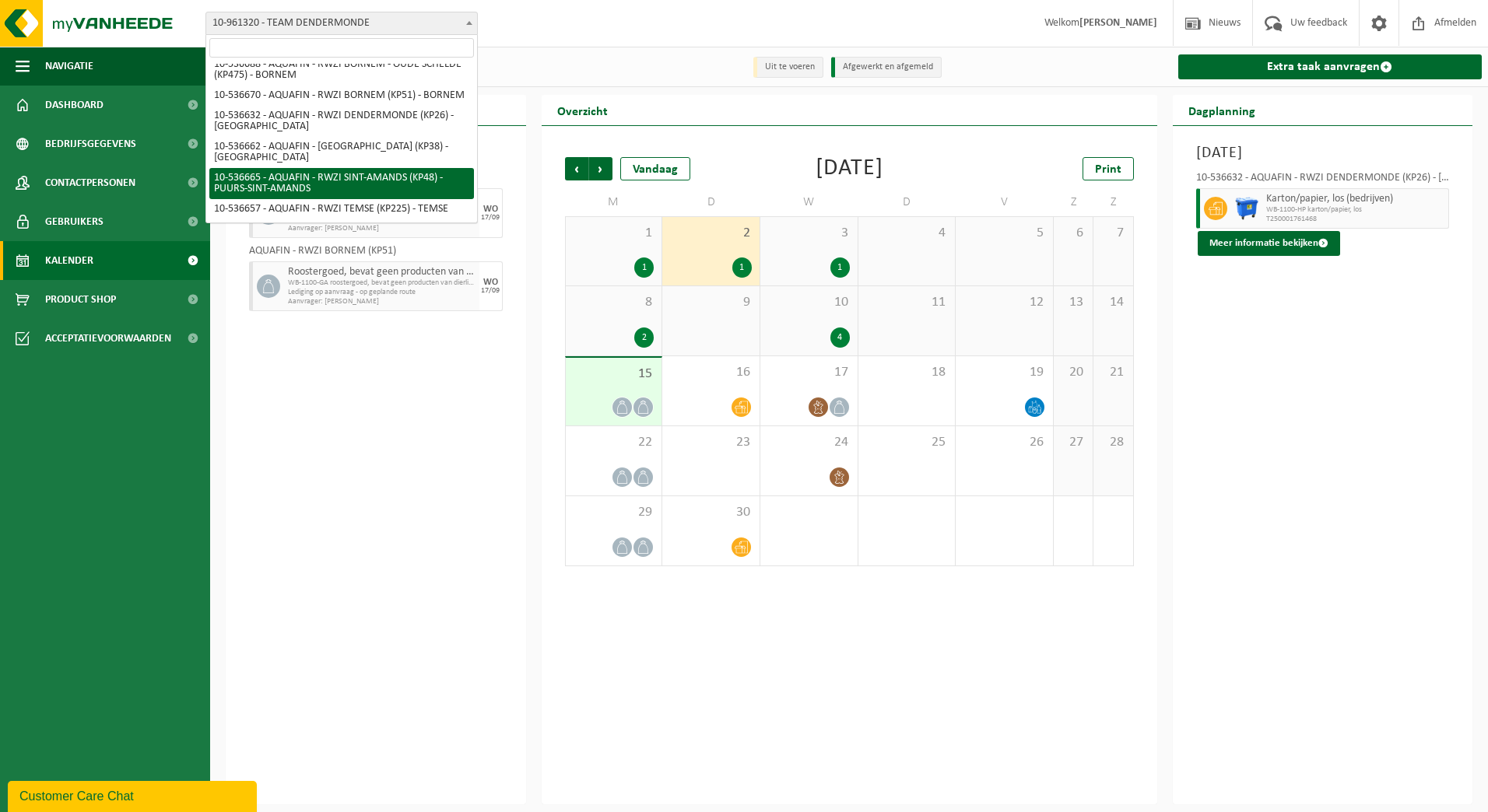
select select "3155"
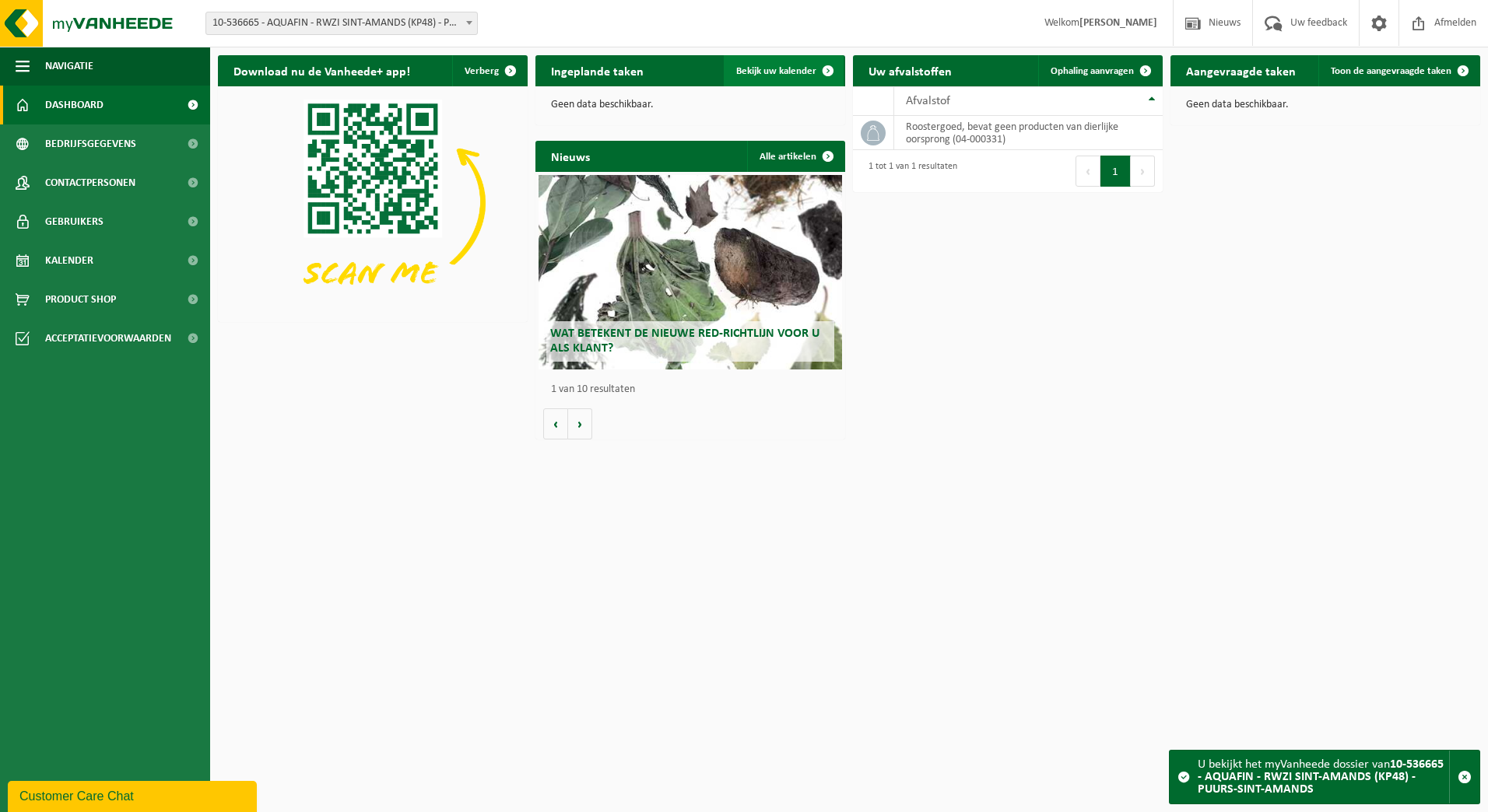
click at [824, 75] on span at bounding box center [828, 71] width 31 height 31
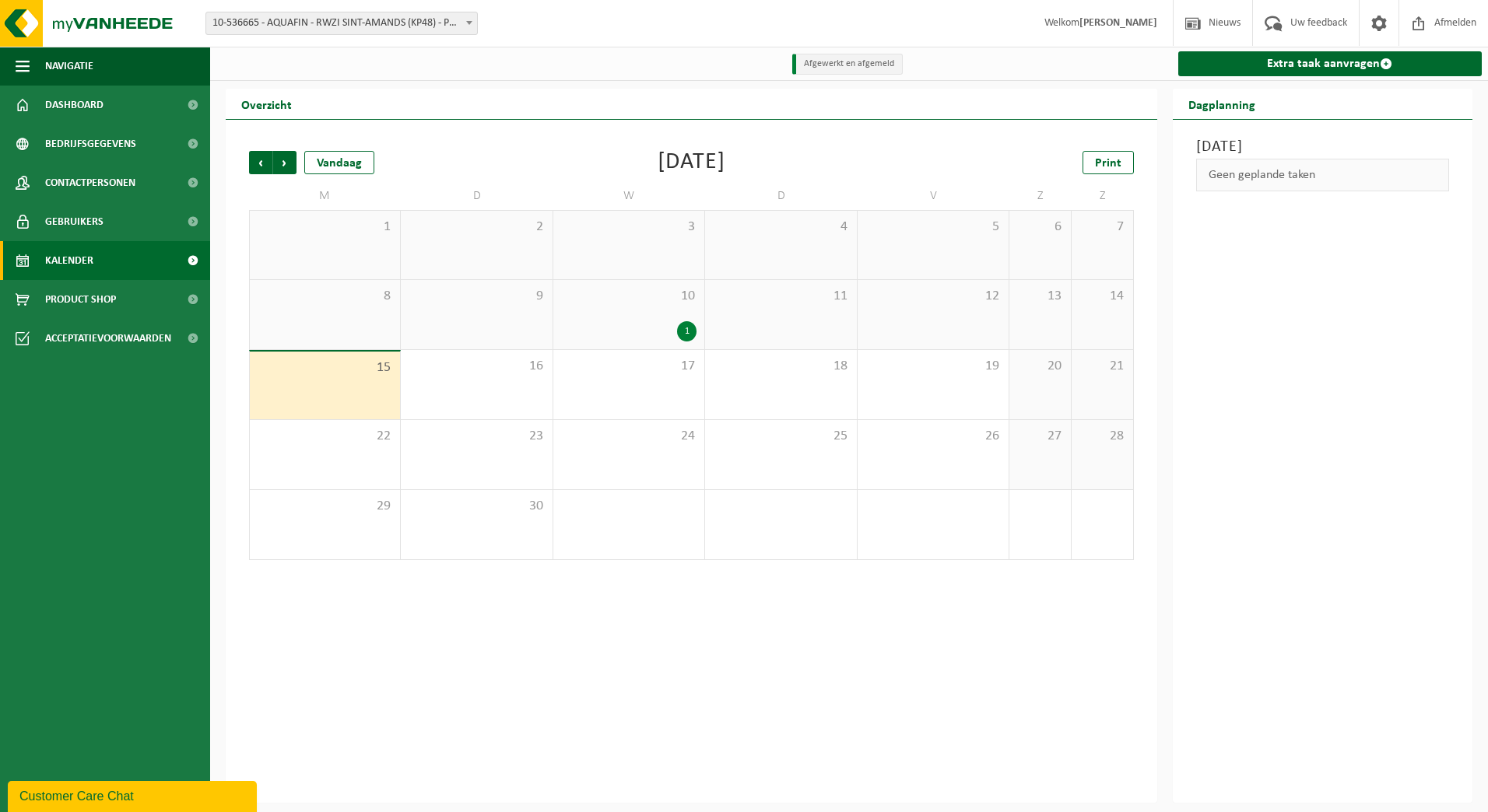
click at [664, 304] on span "10" at bounding box center [628, 296] width 135 height 17
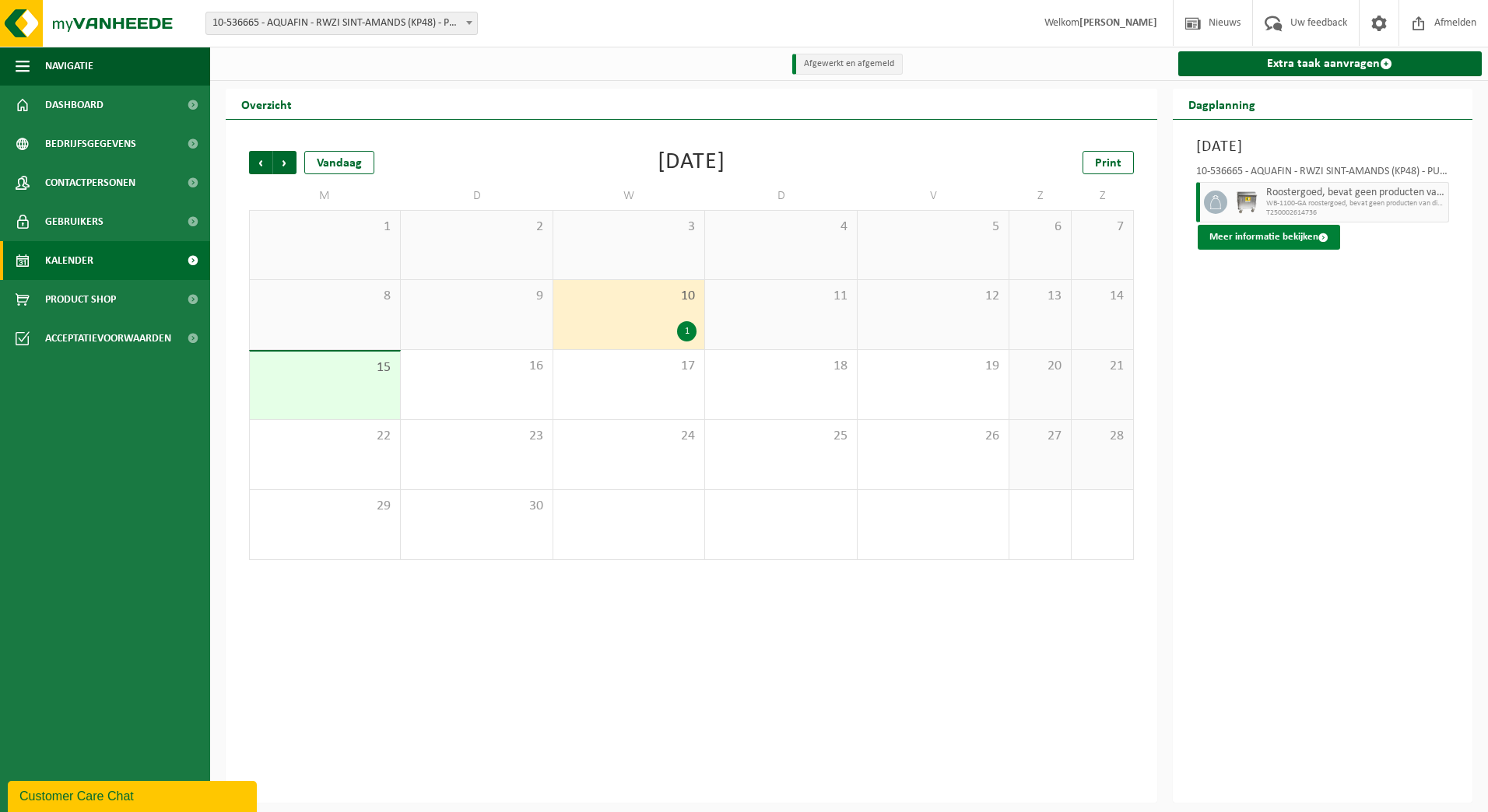
click at [1323, 240] on span at bounding box center [1324, 238] width 10 height 10
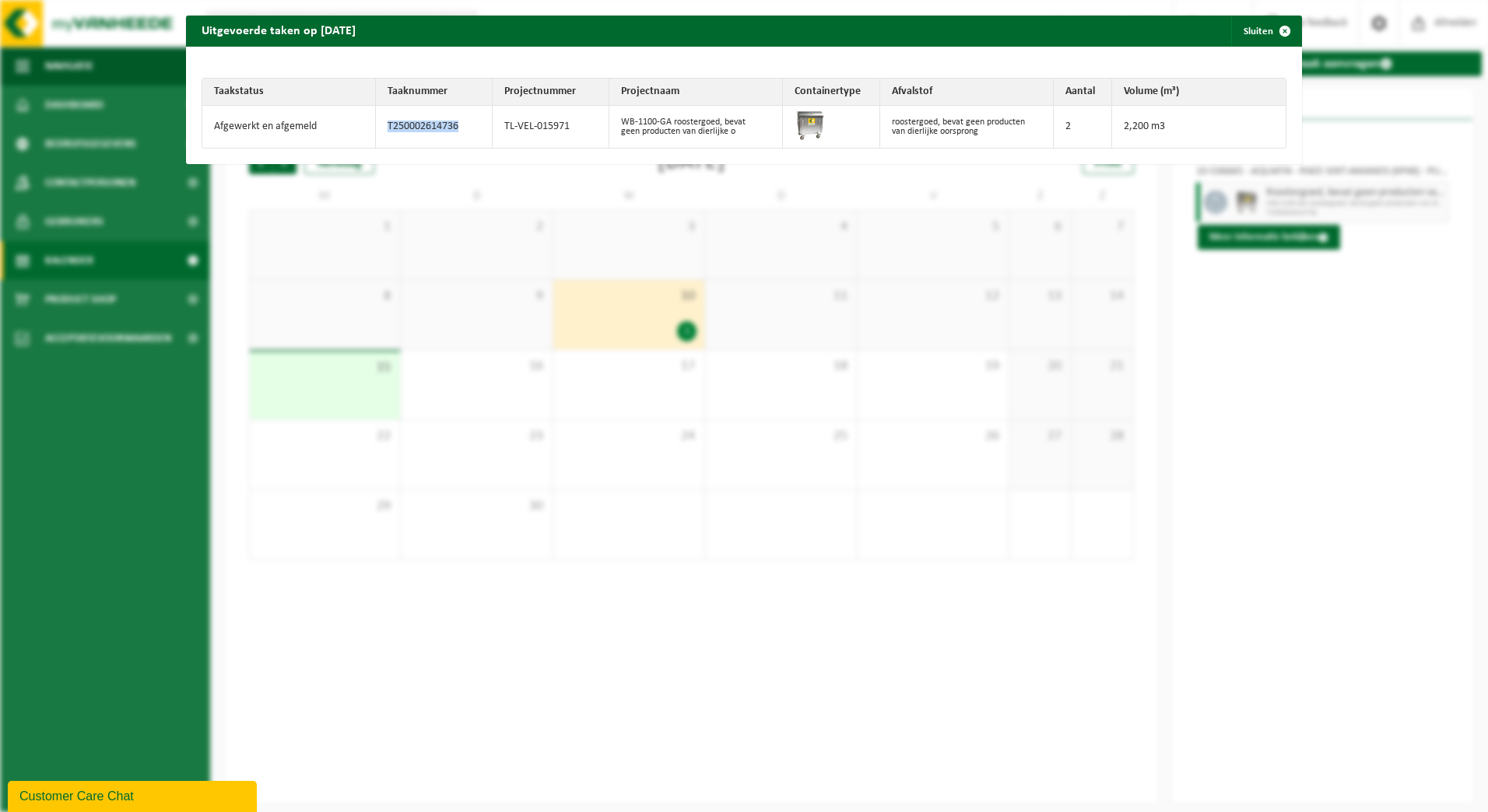
drag, startPoint x: 459, startPoint y: 126, endPoint x: 380, endPoint y: 129, distance: 79.1
click at [380, 129] on td "T250002614736" at bounding box center [434, 127] width 116 height 42
copy td "T250002614736"
